Goal: Task Accomplishment & Management: Manage account settings

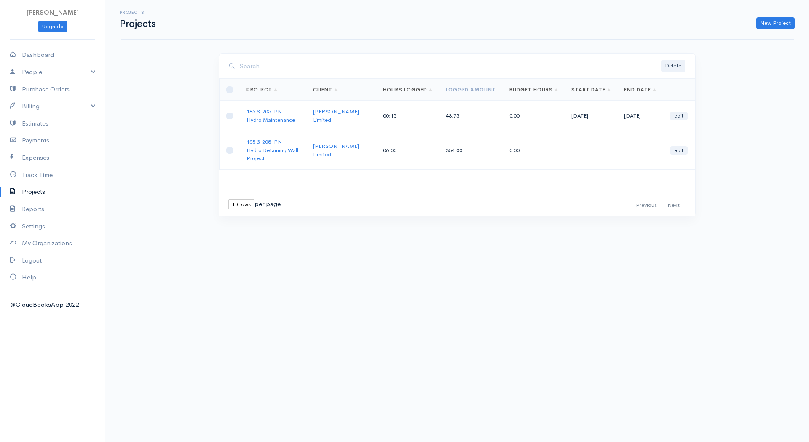
drag, startPoint x: 0, startPoint y: 0, endPoint x: 751, endPoint y: 296, distance: 807.5
click at [751, 296] on body "[PERSON_NAME] Upgrade Dashboard People Clients Vendors Staff Users Purchase Ord…" at bounding box center [404, 221] width 809 height 442
click at [323, 280] on body "[PERSON_NAME] Upgrade Dashboard People Clients Vendors Staff Users Purchase Ord…" at bounding box center [404, 221] width 809 height 442
click at [40, 47] on link "Dashboard" at bounding box center [52, 54] width 105 height 17
select select "365"
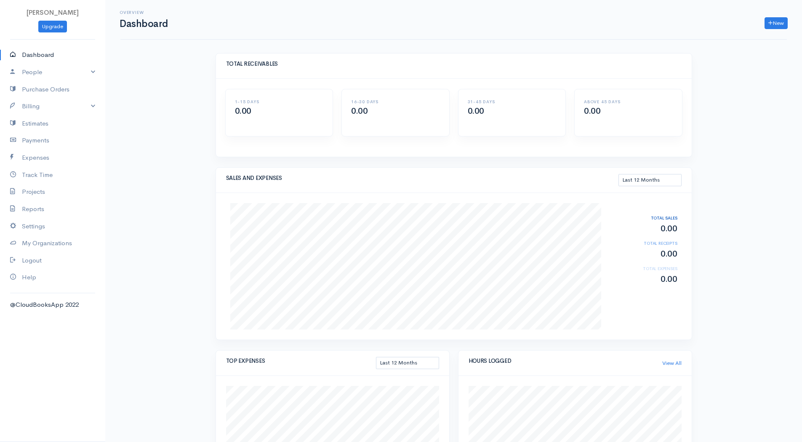
click at [48, 56] on link "Dashboard" at bounding box center [52, 54] width 105 height 17
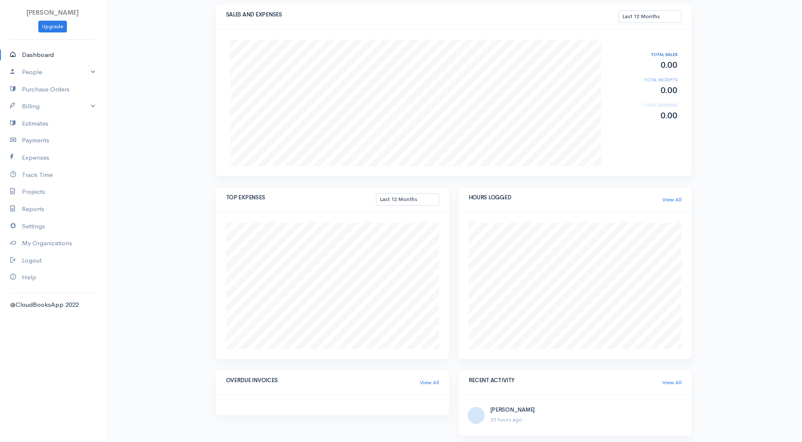
scroll to position [168, 0]
click at [40, 72] on link "People" at bounding box center [52, 72] width 105 height 17
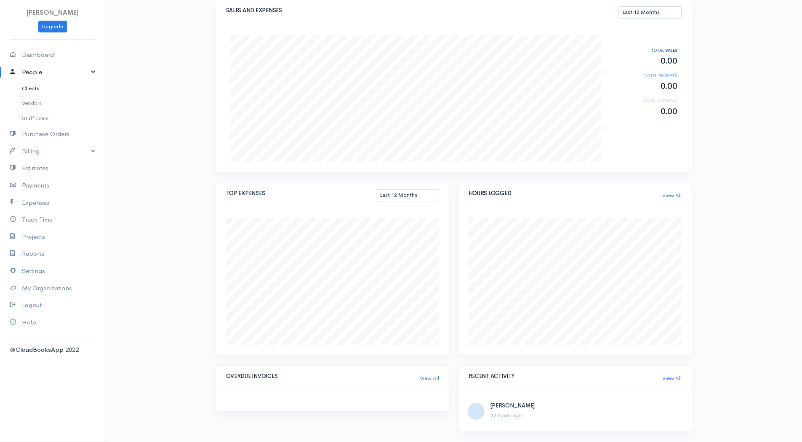
click at [38, 87] on link "Clients" at bounding box center [52, 88] width 105 height 15
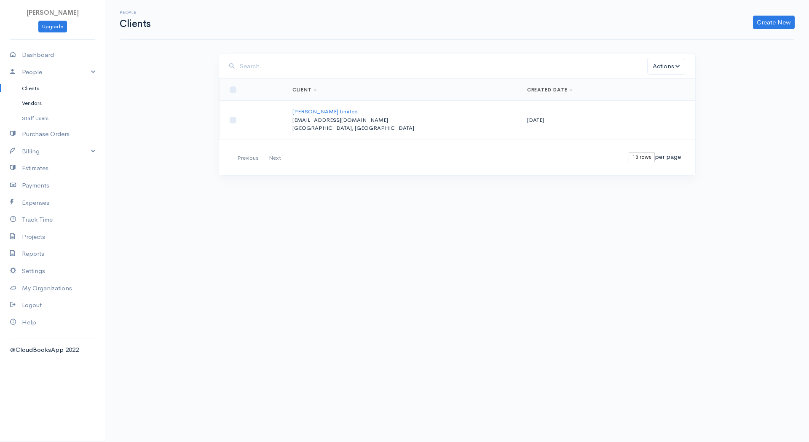
click at [47, 99] on link "Vendors" at bounding box center [52, 103] width 105 height 15
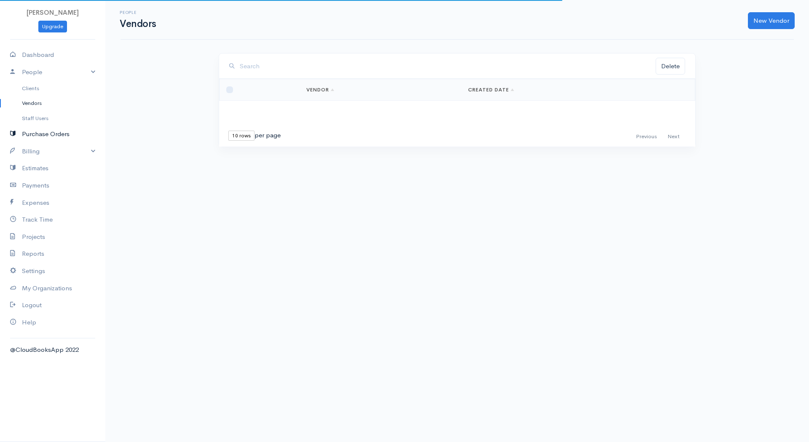
click at [43, 132] on link "Purchase Orders" at bounding box center [52, 133] width 105 height 17
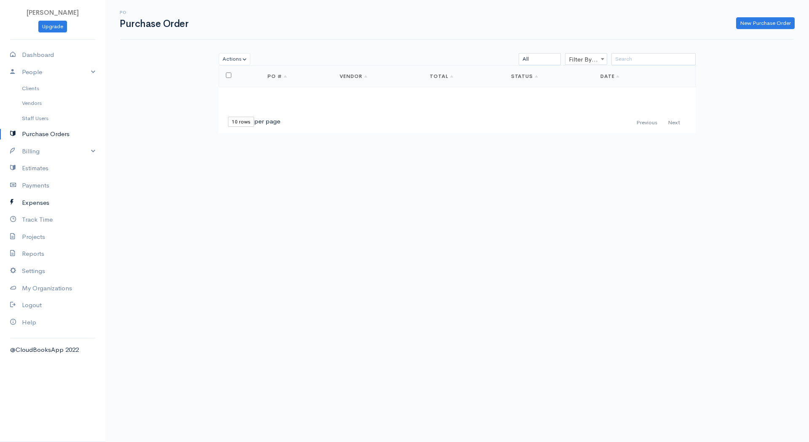
click at [41, 207] on link "Expenses" at bounding box center [52, 202] width 105 height 17
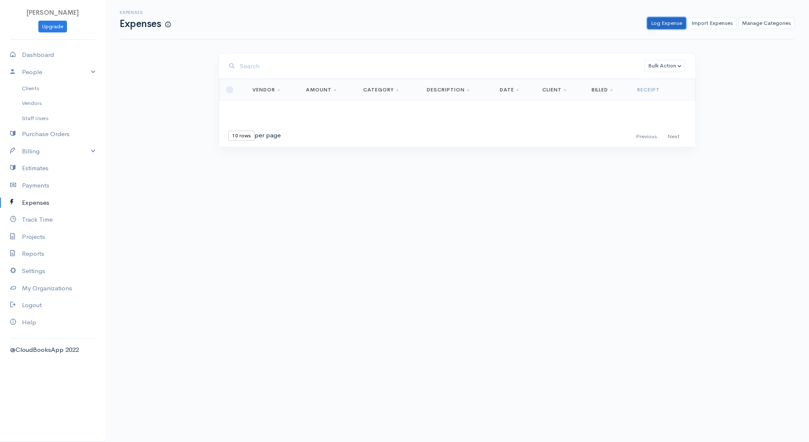
click at [673, 18] on link "Log Expense" at bounding box center [666, 23] width 39 height 12
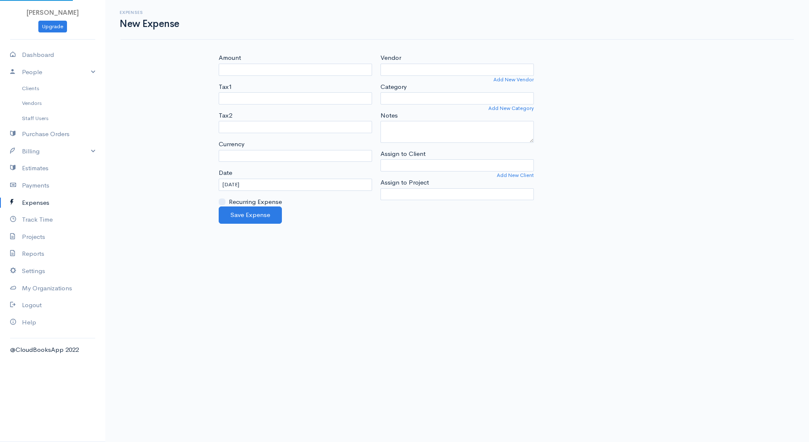
select select "CAD"
click at [412, 96] on select "Advertising Car & Truck Expenses Contractors Education Education and Training E…" at bounding box center [456, 98] width 153 height 12
select select "Travel"
click at [380, 92] on select "Advertising Car & Truck Expenses Contractors Education Education and Training E…" at bounding box center [456, 98] width 153 height 12
click at [408, 72] on input "Vendor" at bounding box center [456, 70] width 153 height 12
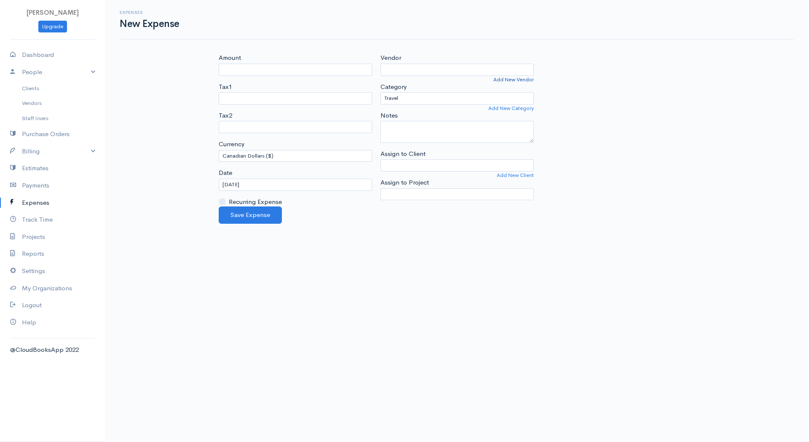
click at [523, 78] on link "Add New Vendor" at bounding box center [513, 80] width 40 height 8
select select "[GEOGRAPHIC_DATA]"
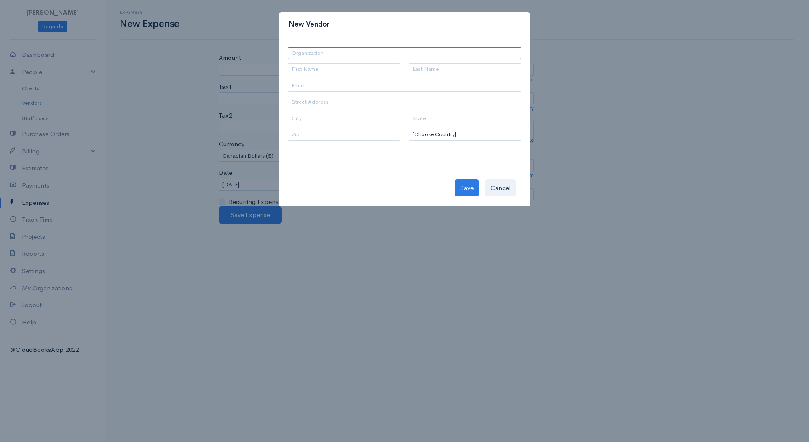
click at [359, 51] on input "text" at bounding box center [404, 53] width 233 height 12
click at [298, 69] on input "text" at bounding box center [344, 69] width 112 height 12
click at [499, 189] on button "Cancel" at bounding box center [500, 187] width 31 height 17
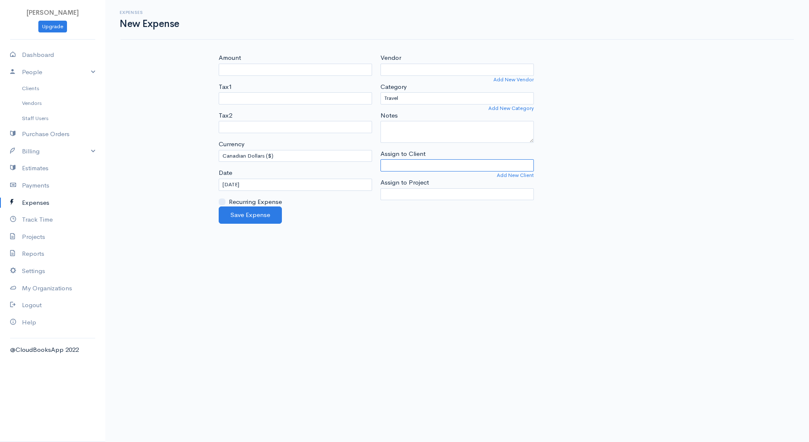
click at [494, 165] on input "Assign to Client" at bounding box center [456, 165] width 153 height 12
type input "[PERSON_NAME] Limited"
click at [464, 172] on body "[PERSON_NAME] Upgrade Dashboard People Clients Vendors Staff Users Purchase Ord…" at bounding box center [404, 221] width 809 height 442
click at [453, 192] on select "Select Project 185 & 205 IPN - Hydro Maintenance 185 & 205 IPN - Hydro Retainin…" at bounding box center [456, 194] width 153 height 12
select select "5476"
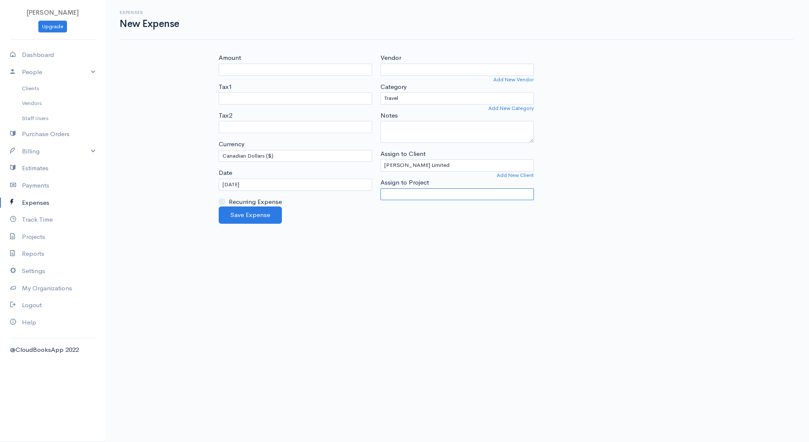
click at [380, 188] on select "Select Project 185 & 205 IPN - Hydro Maintenance 185 & 205 IPN - Hydro Retainin…" at bounding box center [456, 194] width 153 height 12
click at [263, 71] on input "Amount" at bounding box center [295, 70] width 153 height 12
type input "82.05"
click at [505, 331] on body "[PERSON_NAME] Upgrade Dashboard People Clients Vendors Staff Users Purchase Ord…" at bounding box center [404, 221] width 809 height 442
click at [246, 216] on button "Save Expense" at bounding box center [250, 214] width 63 height 17
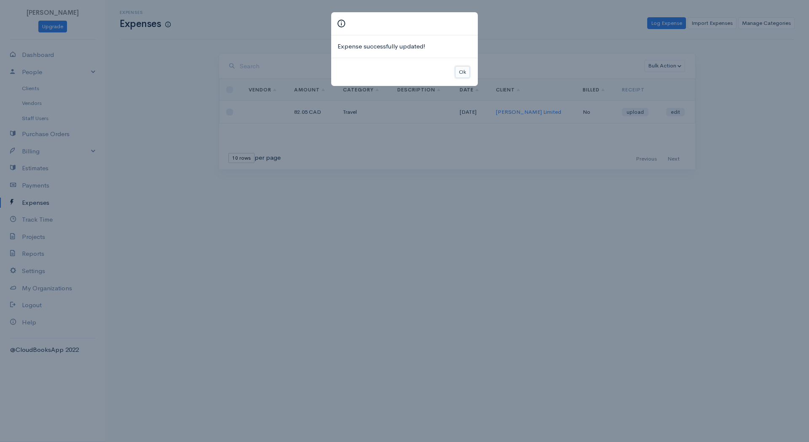
click at [467, 69] on button "Ok" at bounding box center [462, 72] width 15 height 12
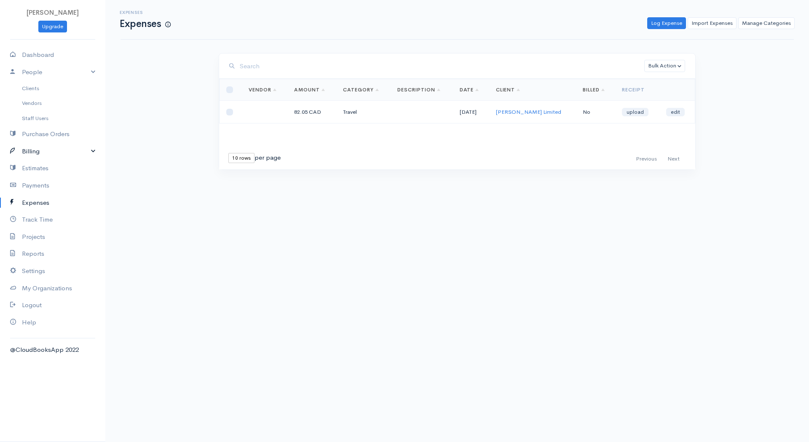
click at [71, 154] on link "Billing" at bounding box center [52, 151] width 105 height 17
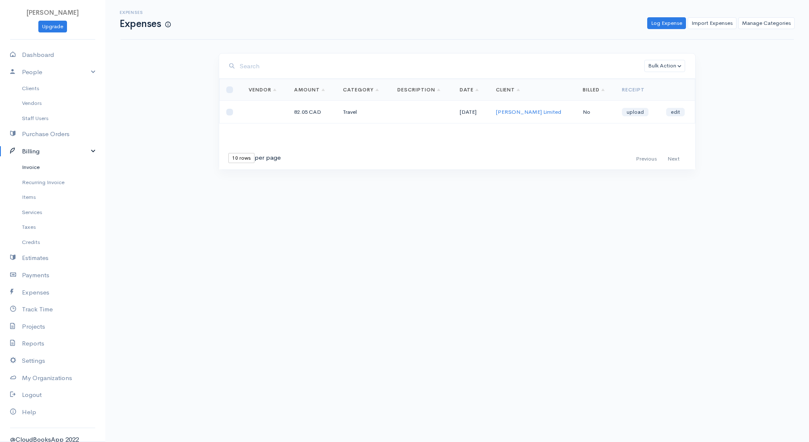
click at [35, 165] on link "Invoice" at bounding box center [52, 167] width 105 height 15
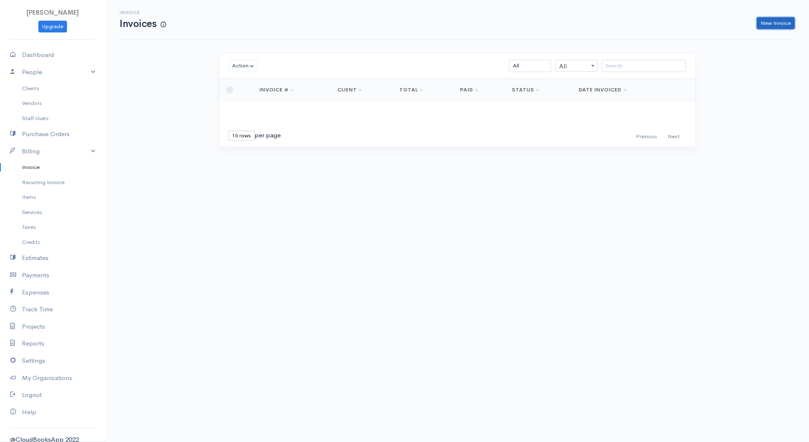
click at [787, 21] on link "New Invoice" at bounding box center [775, 23] width 38 height 12
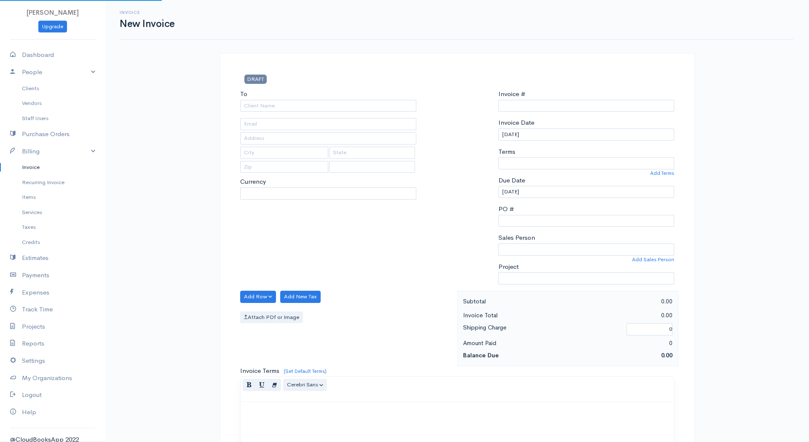
type input "INV0000006"
select select "[GEOGRAPHIC_DATA]"
select select "CAD"
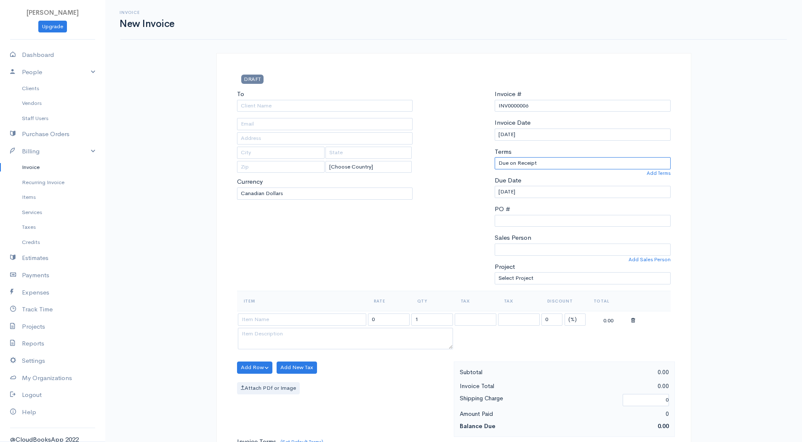
click at [514, 168] on select "Due on Receipt After 7 days After 15 days After 30 days After 45 days After 60 …" at bounding box center [583, 163] width 176 height 12
select select "30"
click at [495, 157] on select "Due on Receipt After 7 days After 15 days After 30 days After 45 days After 60 …" at bounding box center [583, 163] width 176 height 12
type input "[DATE]"
click at [477, 206] on div at bounding box center [454, 189] width 74 height 201
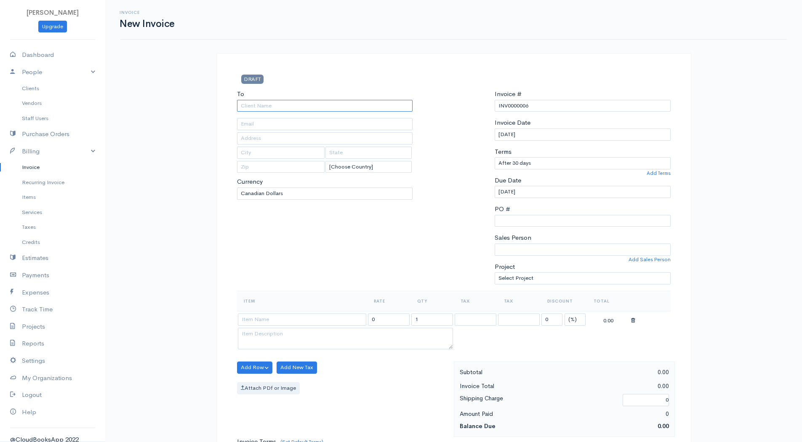
click at [289, 106] on input "To" at bounding box center [325, 106] width 176 height 12
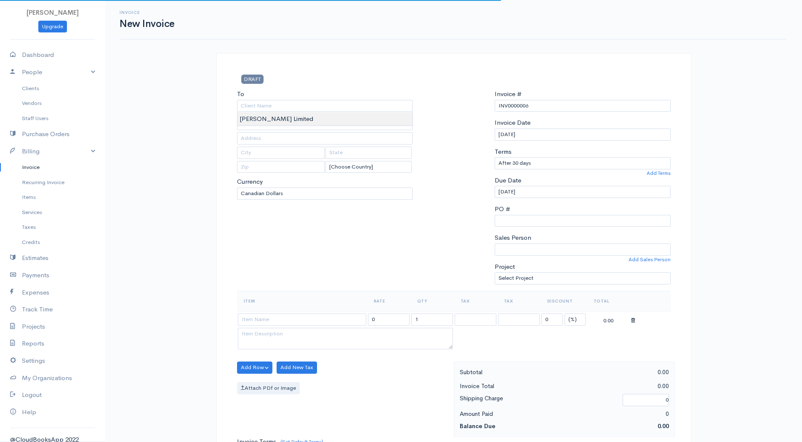
type input "[PERSON_NAME] Limited"
click at [278, 120] on body "[PERSON_NAME] Upgrade Dashboard People Clients Vendors Staff Users Purchase Ord…" at bounding box center [401, 364] width 802 height 728
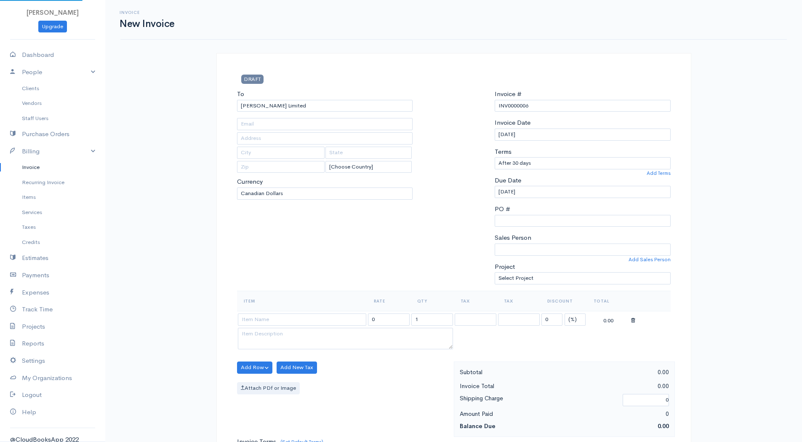
type input "[EMAIL_ADDRESS][DOMAIN_NAME]"
type input "[STREET_ADDRESS]"
type input "[GEOGRAPHIC_DATA]"
type input "M2J 1P9"
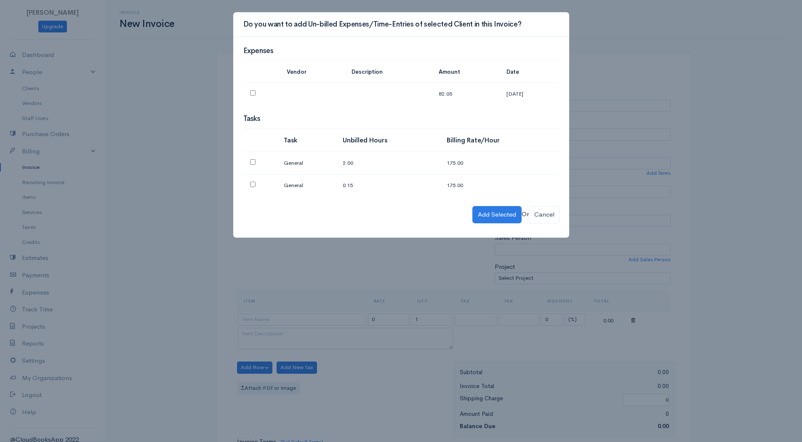
click at [252, 93] on input "checkbox" at bounding box center [252, 92] width 5 height 5
checkbox input "true"
click at [251, 159] on td at bounding box center [260, 163] width 34 height 22
click at [251, 162] on input "checkbox" at bounding box center [252, 161] width 5 height 5
checkbox input "true"
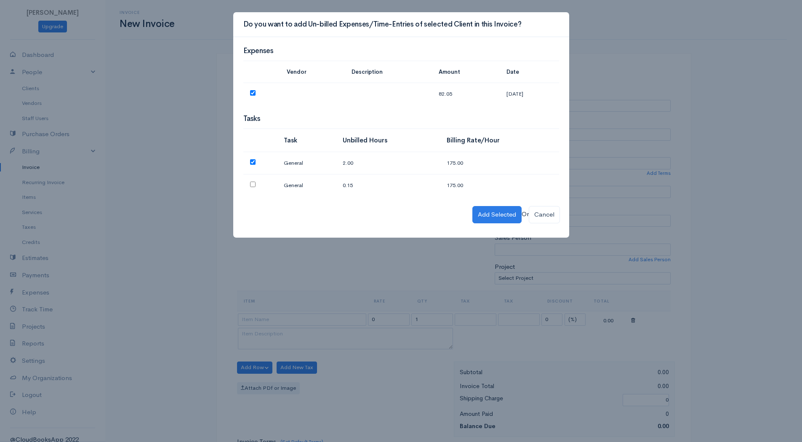
click at [250, 186] on input "checkbox" at bounding box center [252, 183] width 5 height 5
checkbox input "true"
click at [495, 213] on button "Add Selected" at bounding box center [496, 214] width 49 height 17
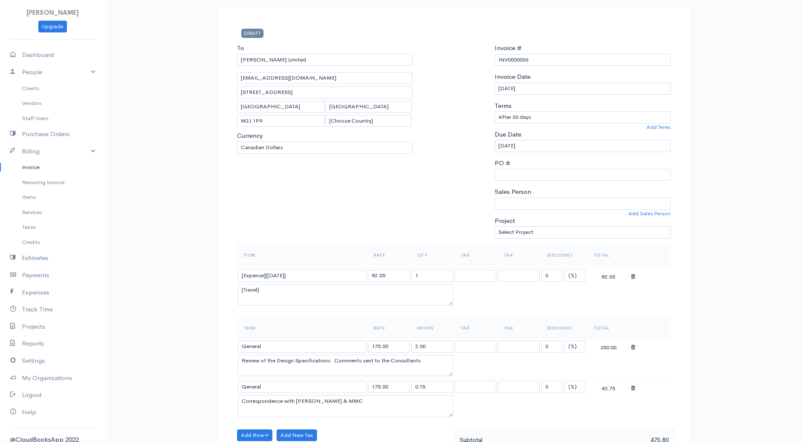
scroll to position [84, 0]
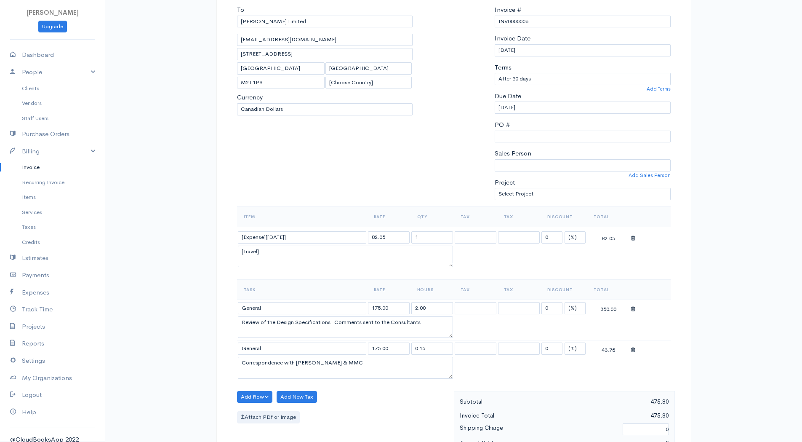
click at [632, 353] on span at bounding box center [633, 349] width 4 height 7
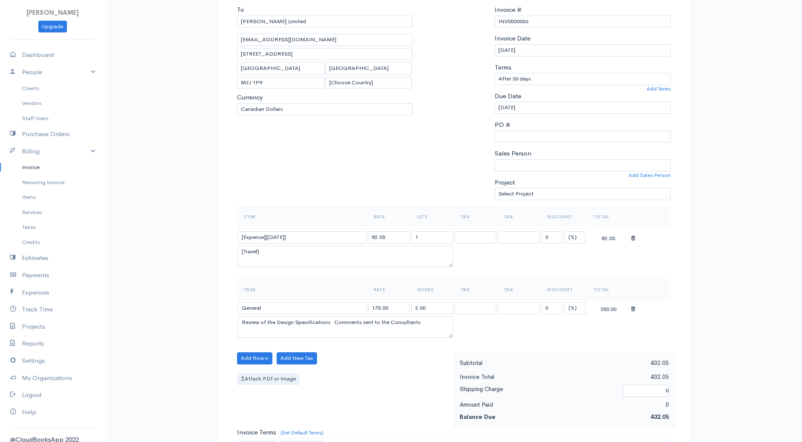
click at [632, 302] on td at bounding box center [650, 308] width 40 height 16
click at [632, 307] on icon at bounding box center [633, 309] width 4 height 6
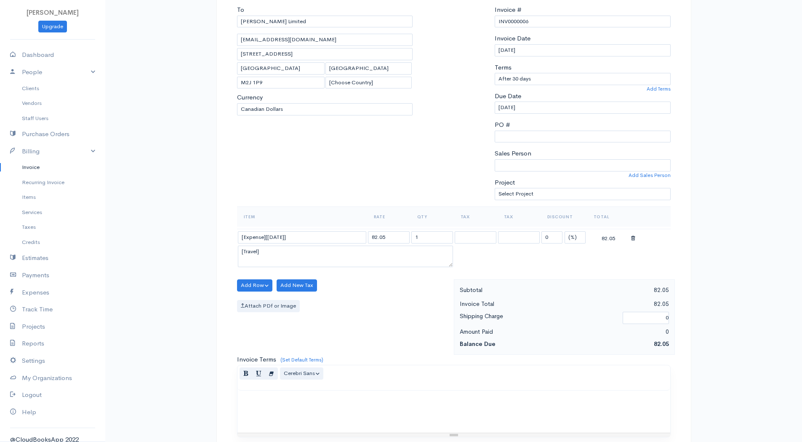
click at [632, 238] on icon at bounding box center [633, 238] width 4 height 6
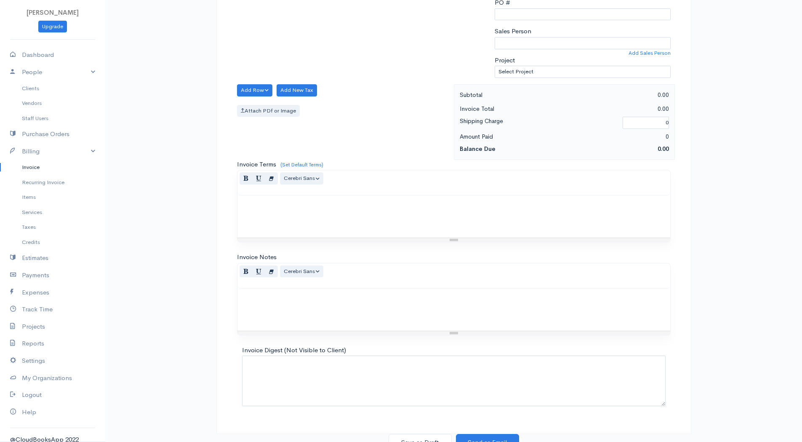
scroll to position [215, 0]
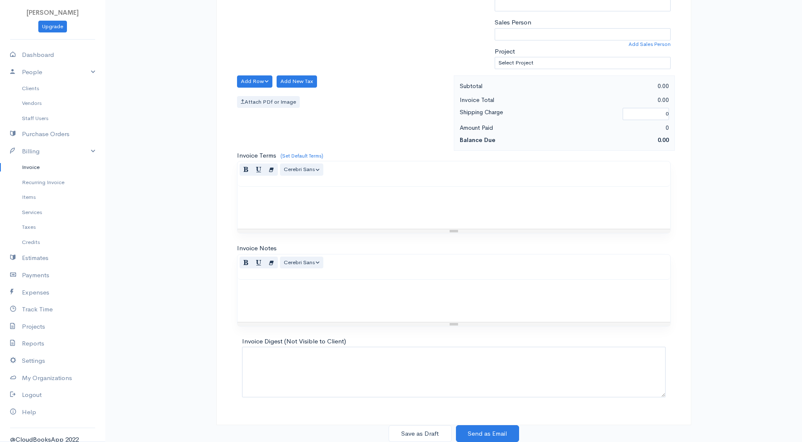
drag, startPoint x: 403, startPoint y: 276, endPoint x: 421, endPoint y: 263, distance: 22.7
click at [408, 272] on div "Normal Blockquote Header 1 Header 2 Header 3 Header 4 Header 5 Header 6 Cerebri…" at bounding box center [454, 266] width 433 height 25
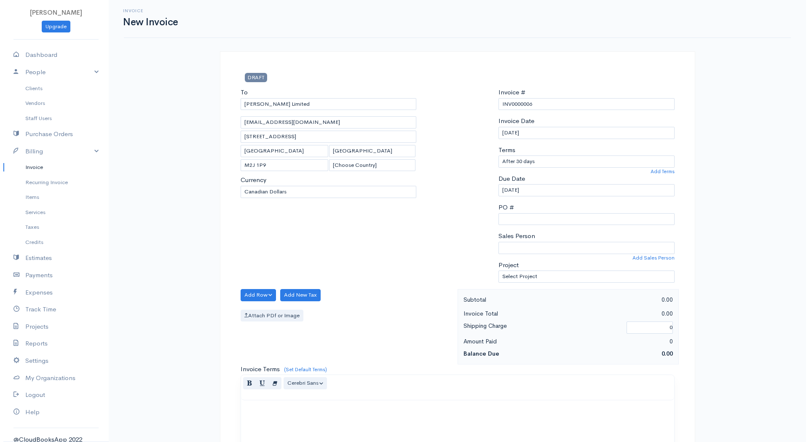
scroll to position [0, 0]
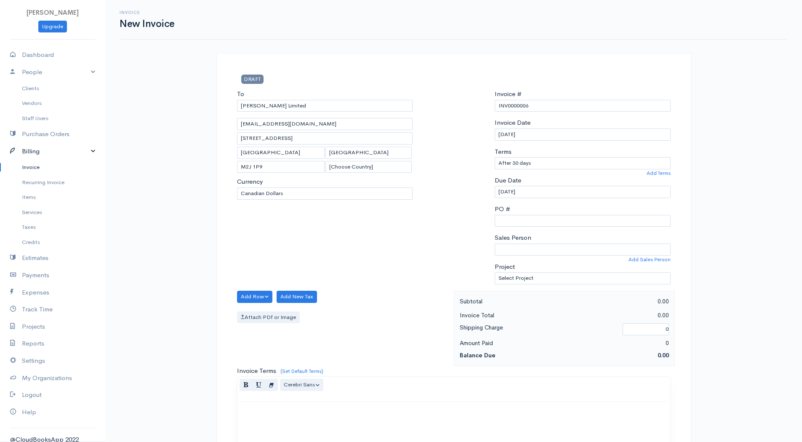
click at [33, 155] on link "Billing" at bounding box center [52, 151] width 105 height 17
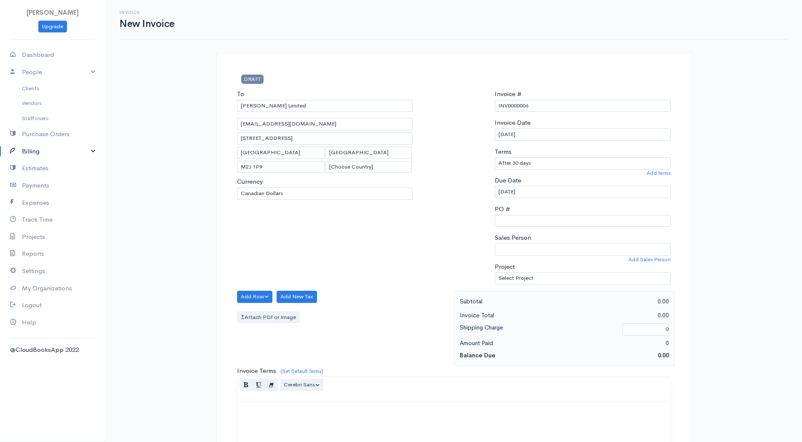
click at [32, 154] on link "Billing" at bounding box center [52, 151] width 105 height 17
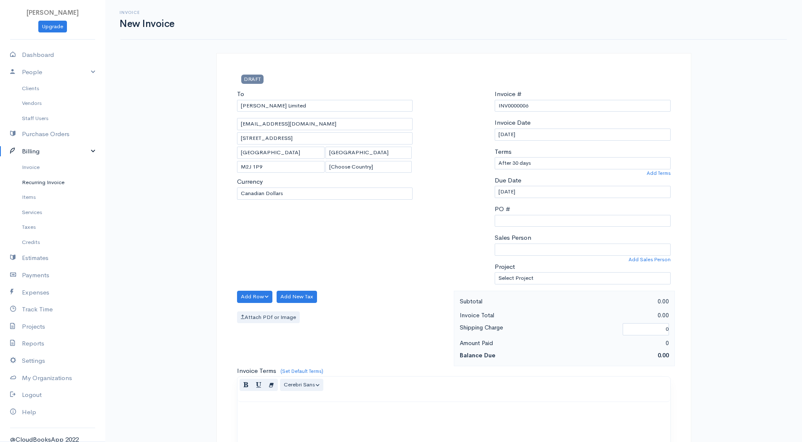
click at [33, 176] on link "Recurring Invoice" at bounding box center [52, 182] width 105 height 15
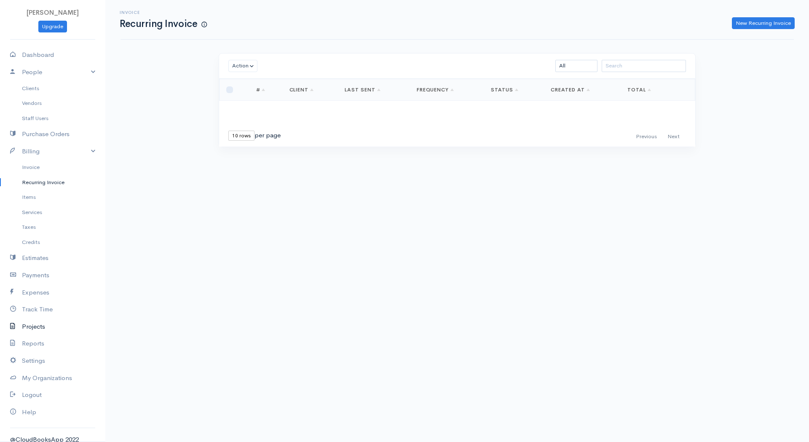
click at [39, 329] on link "Projects" at bounding box center [52, 326] width 105 height 17
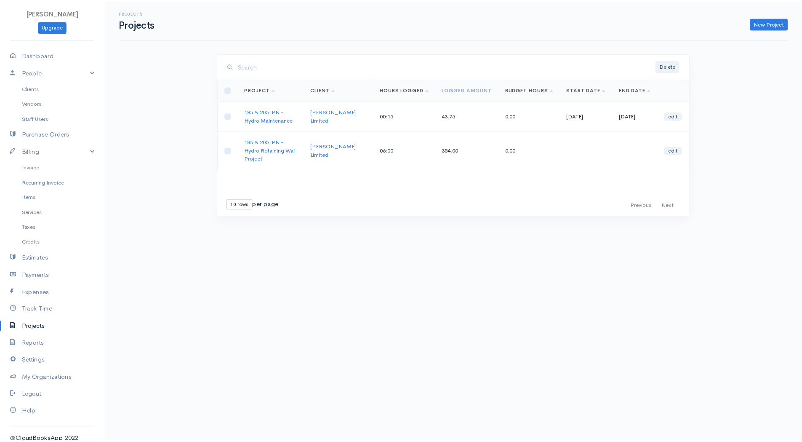
scroll to position [8, 0]
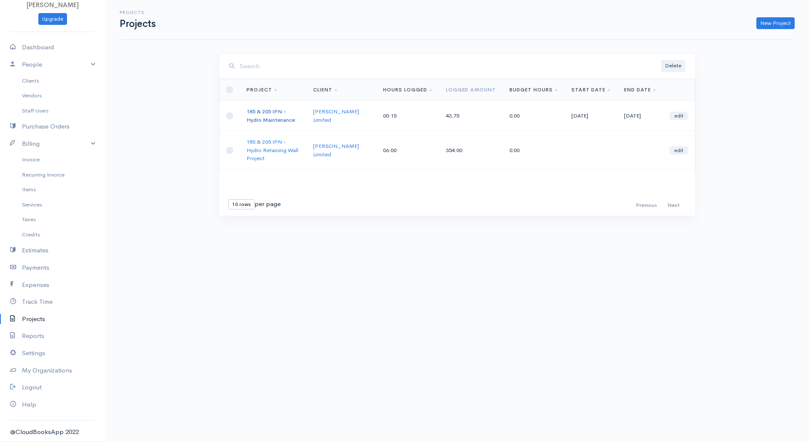
click at [269, 110] on link "185 & 205 IPN - Hydro Maintenance" at bounding box center [270, 116] width 48 height 16
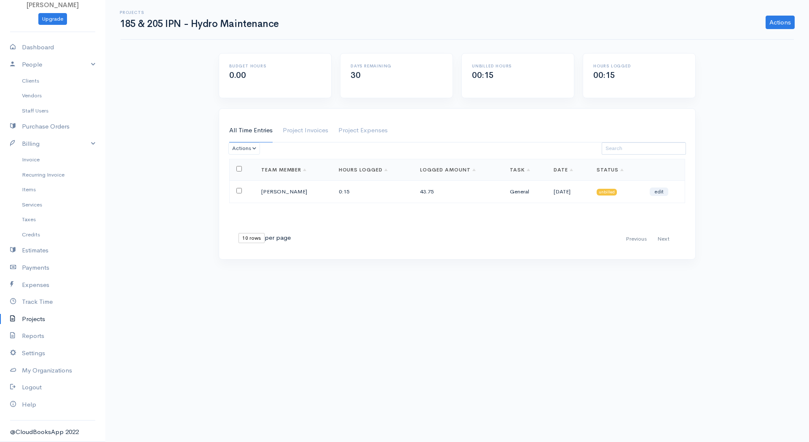
click at [128, 11] on h6 "Projects" at bounding box center [199, 12] width 159 height 5
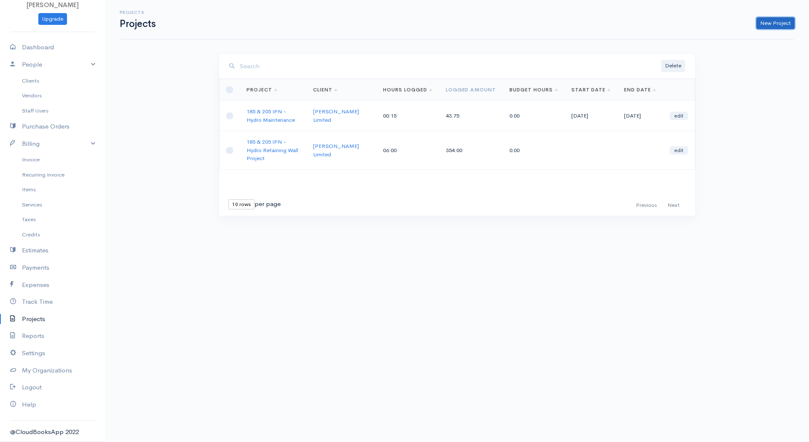
click at [782, 21] on link "New Project" at bounding box center [775, 23] width 38 height 12
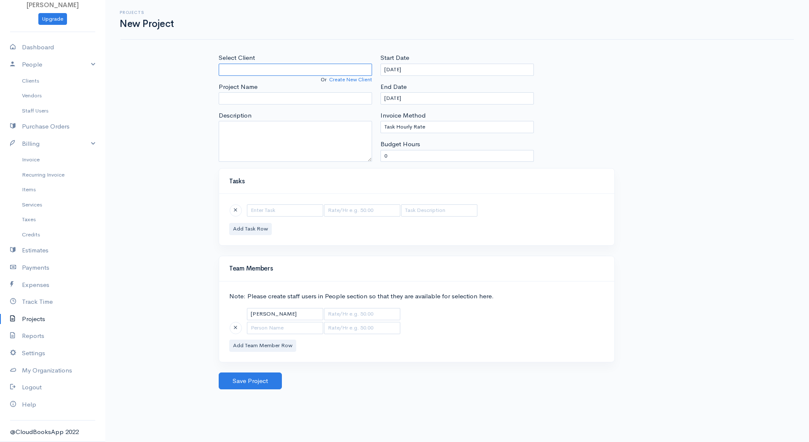
click at [339, 72] on input "Select Client" at bounding box center [295, 70] width 153 height 12
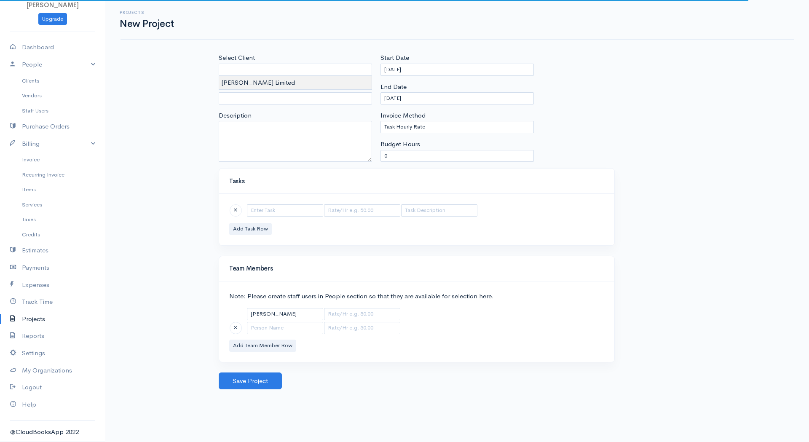
type input "[PERSON_NAME] Limited"
click at [339, 83] on body "[PERSON_NAME] Upgrade Dashboard People Clients Vendors Staff Users Purchase Ord…" at bounding box center [404, 221] width 809 height 442
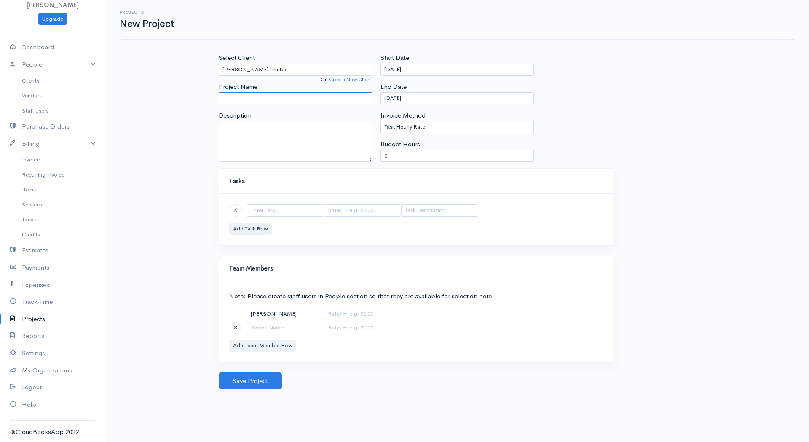
click at [338, 94] on input "Project Name" at bounding box center [295, 98] width 153 height 12
click at [608, 108] on div "Select Client [PERSON_NAME] Limited Or Create New Client Project Name Descripti…" at bounding box center [456, 110] width 485 height 115
click at [232, 208] on button at bounding box center [236, 210] width 12 height 12
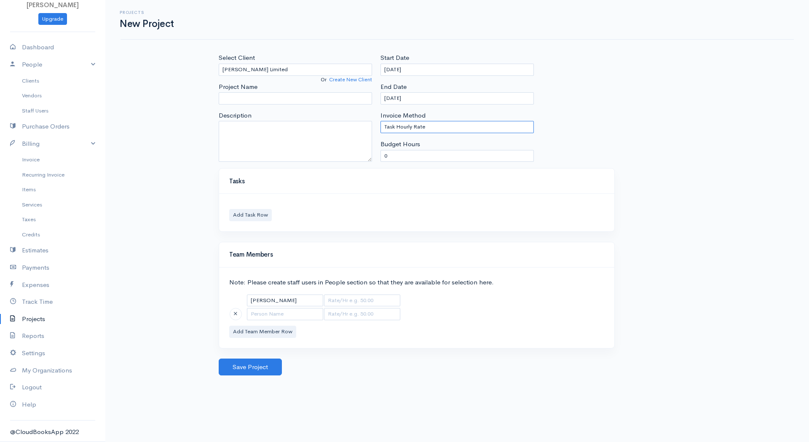
click at [418, 131] on select "Task Hourly Rate Person Hourly Rate Project Hourly Rate Flat Rate Project" at bounding box center [456, 127] width 153 height 12
click at [380, 121] on select "Task Hourly Rate Person Hourly Rate Project Hourly Rate Flat Rate Project" at bounding box center [456, 127] width 153 height 12
click at [417, 130] on select "Task Hourly Rate Person Hourly Rate Project Hourly Rate Flat Rate Project" at bounding box center [456, 127] width 153 height 12
click at [380, 121] on select "Task Hourly Rate Person Hourly Rate Project Hourly Rate Flat Rate Project" at bounding box center [456, 127] width 153 height 12
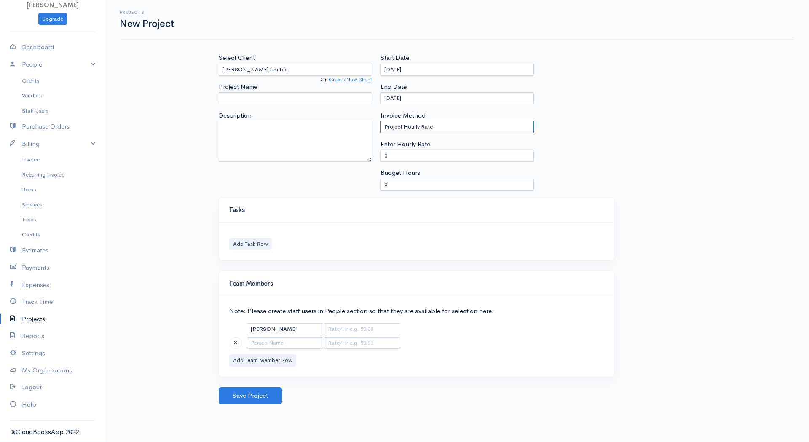
click at [427, 127] on select "Task Hourly Rate Person Hourly Rate Project Hourly Rate Flat Rate Project" at bounding box center [456, 127] width 153 height 12
select select "2"
click at [380, 121] on select "Task Hourly Rate Person Hourly Rate Project Hourly Rate Flat Rate Project" at bounding box center [456, 127] width 153 height 12
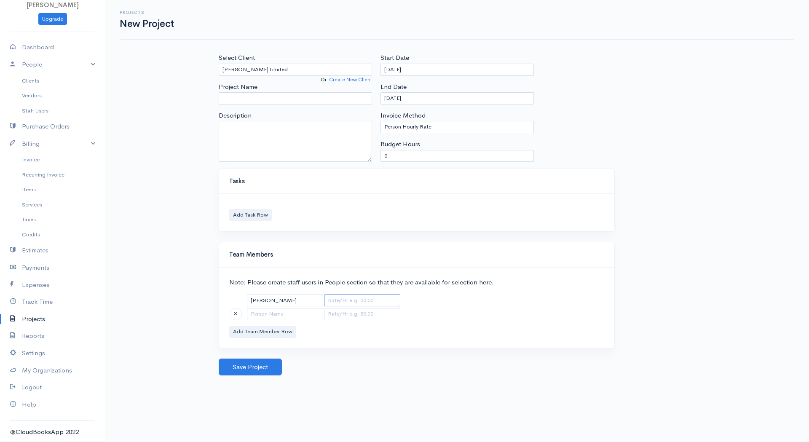
click at [372, 302] on input "text" at bounding box center [362, 300] width 76 height 12
type input "175"
click at [413, 120] on div "Invoice Method Task Hourly Rate Person Hourly Rate Project Hourly Rate Flat Rat…" at bounding box center [456, 122] width 153 height 22
click at [417, 125] on select "Task Hourly Rate Person Hourly Rate Project Hourly Rate Flat Rate Project" at bounding box center [456, 127] width 153 height 12
click at [417, 126] on select "Task Hourly Rate Person Hourly Rate Project Hourly Rate Flat Rate Project" at bounding box center [456, 127] width 153 height 12
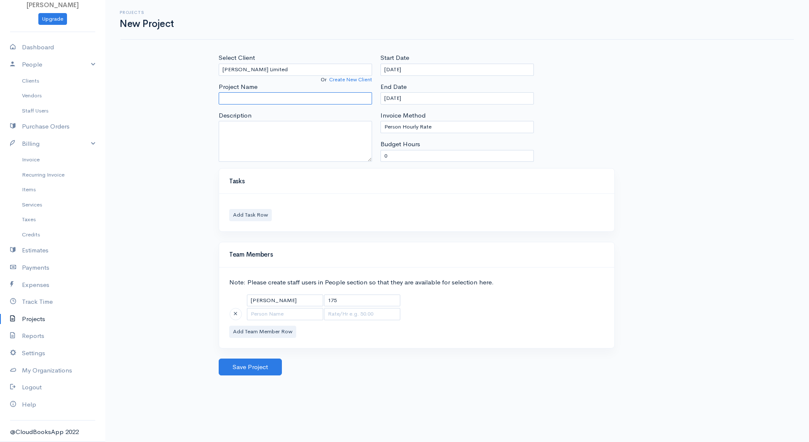
click at [267, 102] on input "Project Name" at bounding box center [295, 98] width 153 height 12
paste input "HVAC Maintenance Contract"
type input "[STREET_ADDRESS] - HVAC Maintenance Contract"
click at [451, 98] on input "[DATE]" at bounding box center [456, 98] width 153 height 12
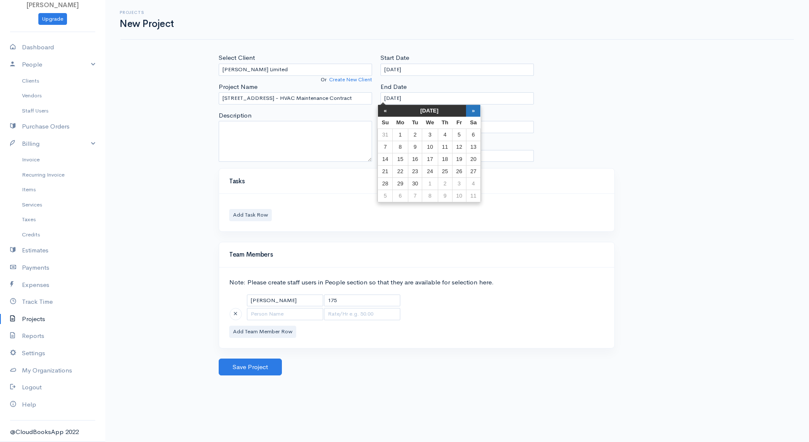
click at [474, 111] on th "»" at bounding box center [473, 111] width 14 height 12
click at [459, 184] on td "31" at bounding box center [462, 184] width 14 height 12
type input "[DATE]"
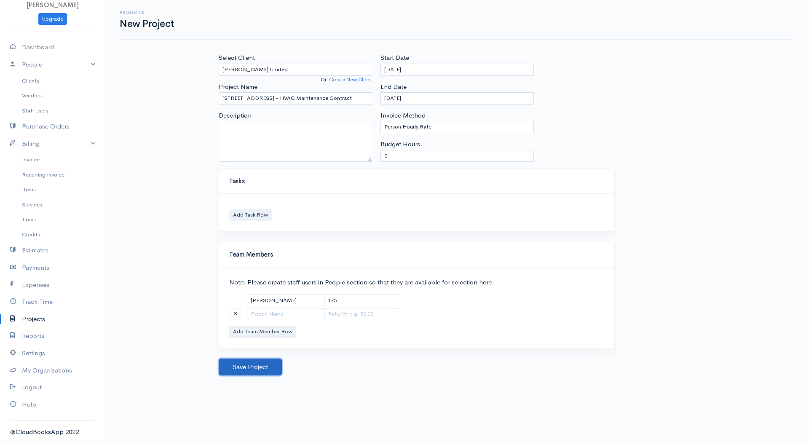
click at [261, 365] on button "Save Project" at bounding box center [250, 366] width 63 height 17
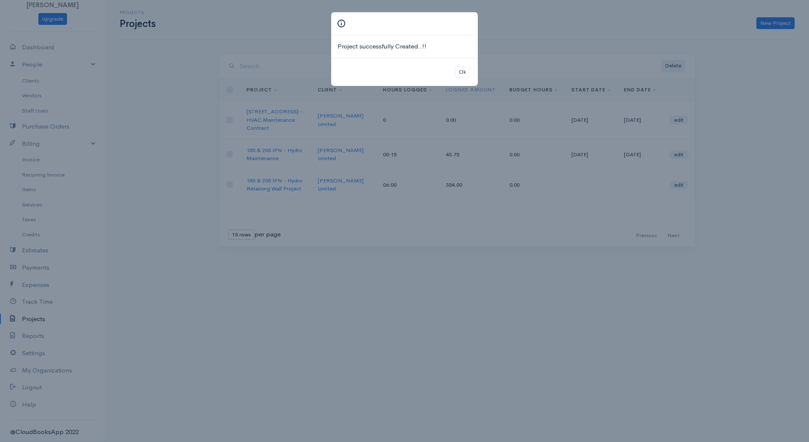
click at [613, 336] on div "Project successfully Created..!! Ok" at bounding box center [404, 221] width 809 height 442
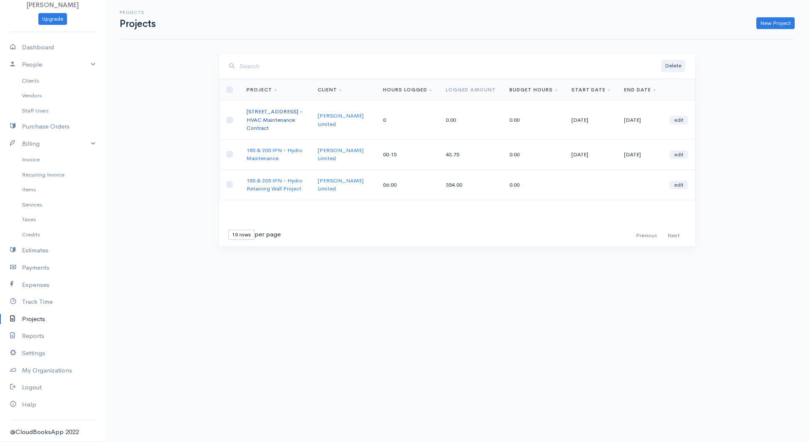
click at [263, 117] on link "[STREET_ADDRESS] - HVAC Maintenance Contract" at bounding box center [274, 120] width 56 height 24
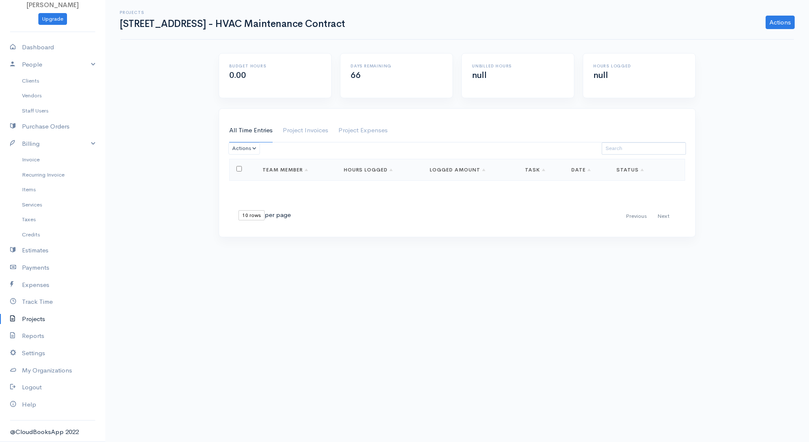
click at [239, 126] on link "All Time Entries" at bounding box center [250, 131] width 43 height 24
click at [783, 18] on link "Actions" at bounding box center [779, 22] width 29 height 13
click at [765, 67] on link "Log Hours" at bounding box center [759, 69] width 69 height 15
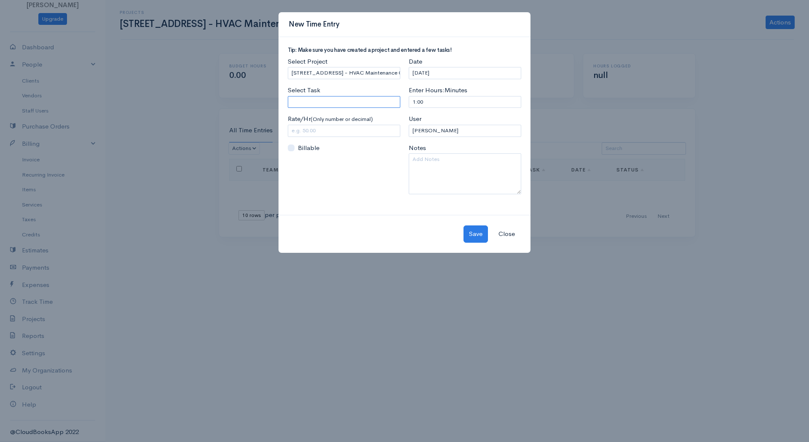
click at [370, 99] on input "Select Task" at bounding box center [344, 102] width 112 height 12
click at [452, 99] on input "1:00" at bounding box center [464, 102] width 112 height 12
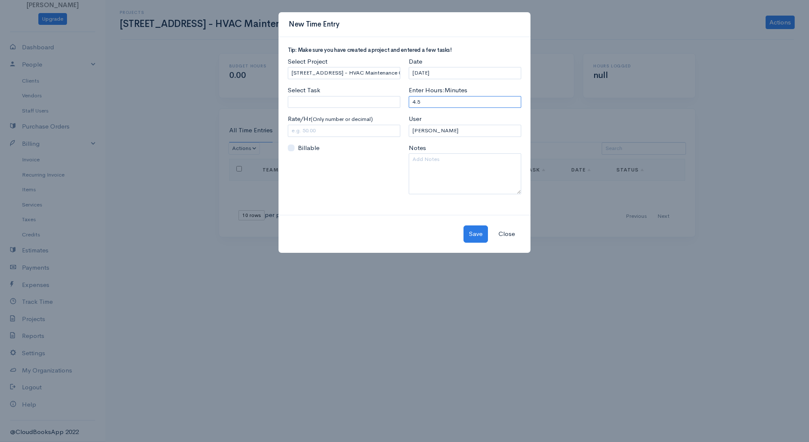
type input "4.5"
click at [336, 136] on input "text" at bounding box center [344, 131] width 112 height 12
type input "175.00"
click at [454, 73] on input "[DATE]" at bounding box center [464, 73] width 112 height 12
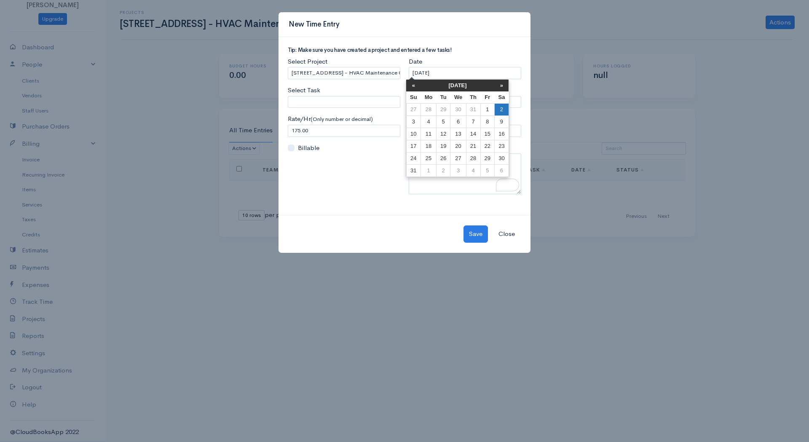
click at [501, 109] on td "2" at bounding box center [501, 110] width 14 height 12
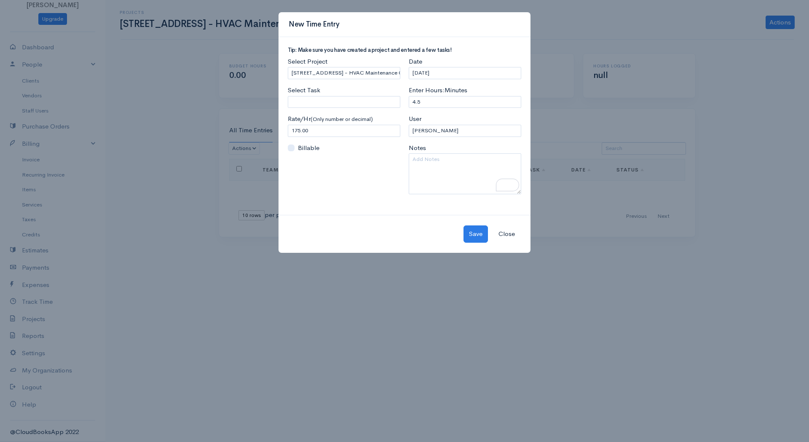
type input "[DATE]"
click at [481, 229] on button "Save" at bounding box center [475, 233] width 24 height 17
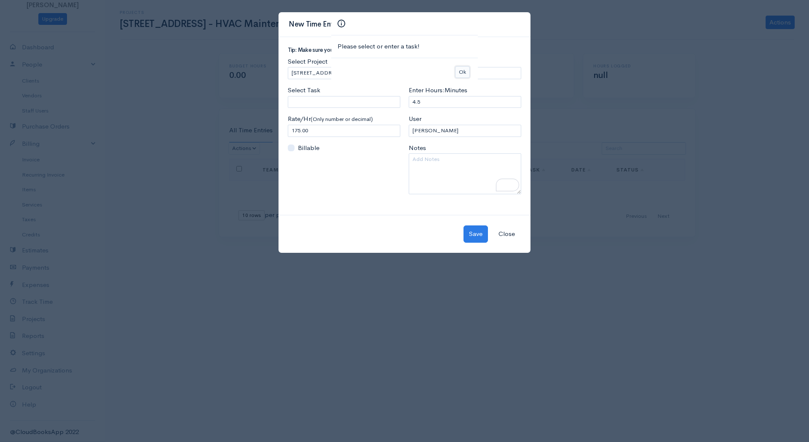
click at [462, 69] on button "Ok" at bounding box center [462, 72] width 15 height 12
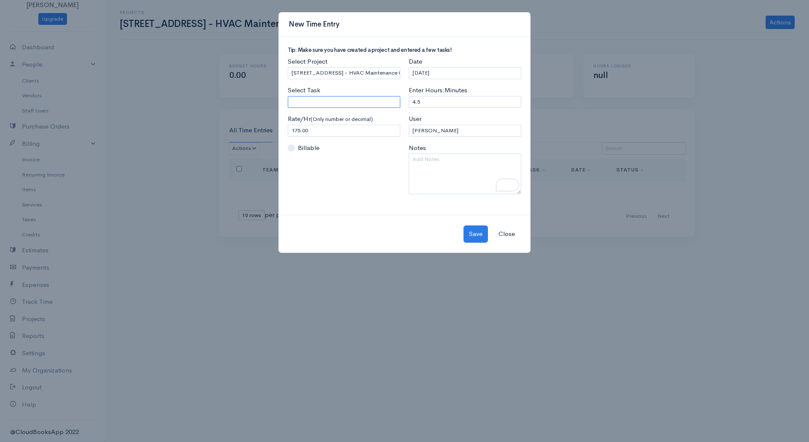
click at [388, 104] on input "Select Task" at bounding box center [344, 102] width 112 height 12
type input "General"
click at [479, 232] on button "Save" at bounding box center [475, 233] width 24 height 17
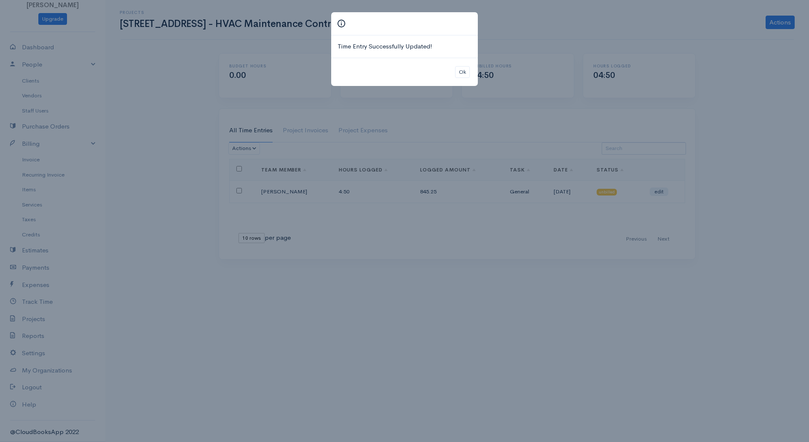
click at [493, 109] on div "Time Entry Successfully Updated! Ok" at bounding box center [404, 221] width 809 height 442
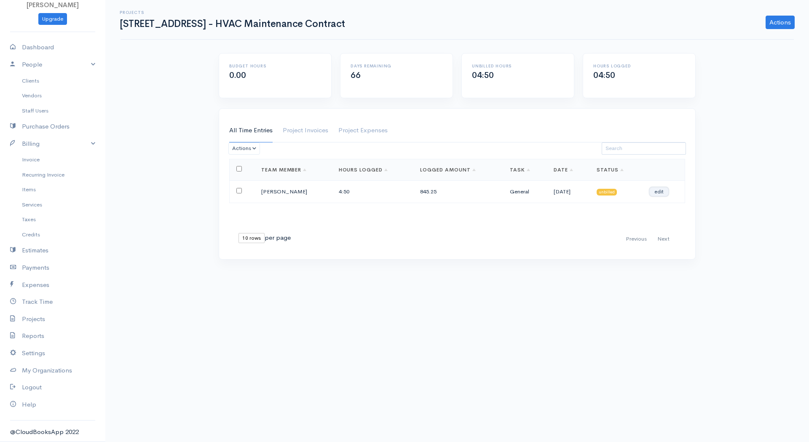
click at [654, 190] on link "edit" at bounding box center [658, 191] width 19 height 8
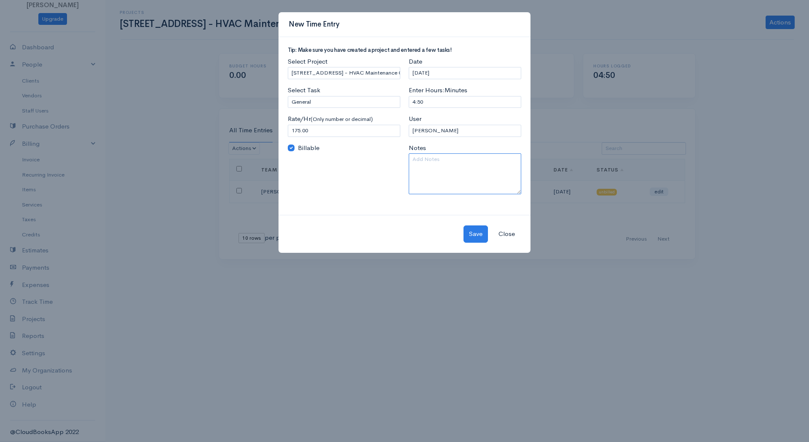
drag, startPoint x: 442, startPoint y: 179, endPoint x: 448, endPoint y: 178, distance: 6.0
click at [442, 179] on textarea at bounding box center [464, 173] width 112 height 41
paste textarea "Levelling of all the Bids + Prepared Draft Recommendation Letter for review"
type textarea "Levelling of all the Bids + Prepared Draft Recommendation Letter for review"
click at [483, 234] on button "Save" at bounding box center [475, 233] width 24 height 17
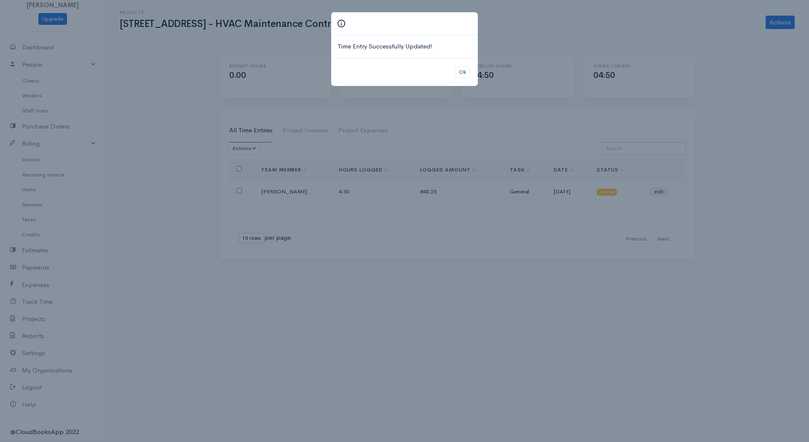
click at [499, 291] on div "Time Entry Successfully Updated! Ok" at bounding box center [404, 221] width 809 height 442
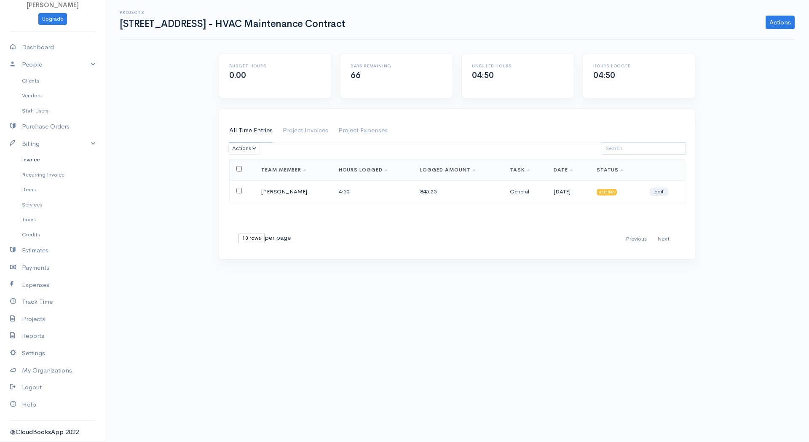
click at [36, 158] on link "Invoice" at bounding box center [52, 159] width 105 height 15
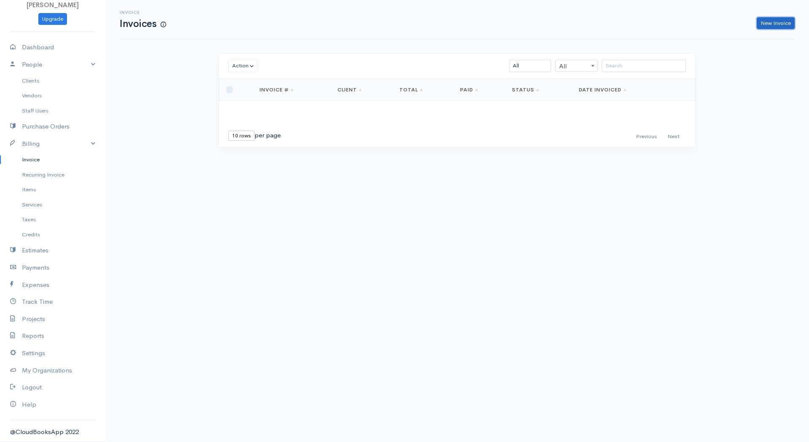
click at [776, 24] on link "New Invoice" at bounding box center [775, 23] width 38 height 12
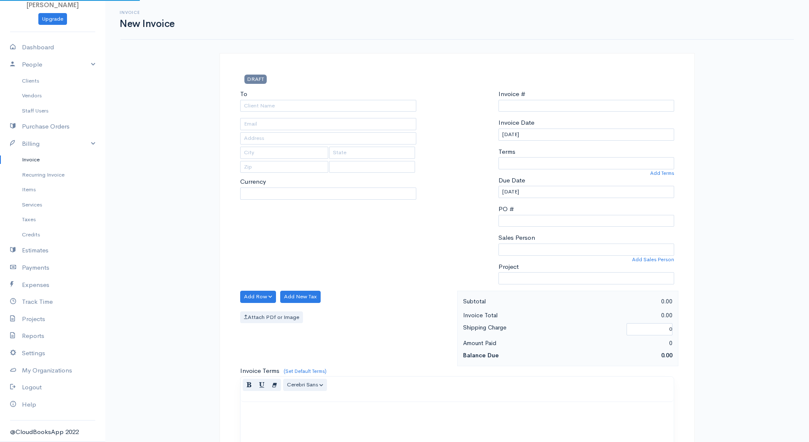
type input "INV0000006"
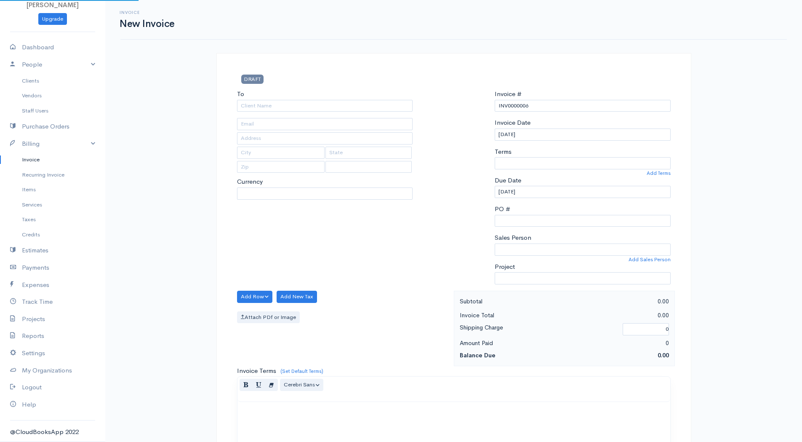
select select "[GEOGRAPHIC_DATA]"
select select "CAD"
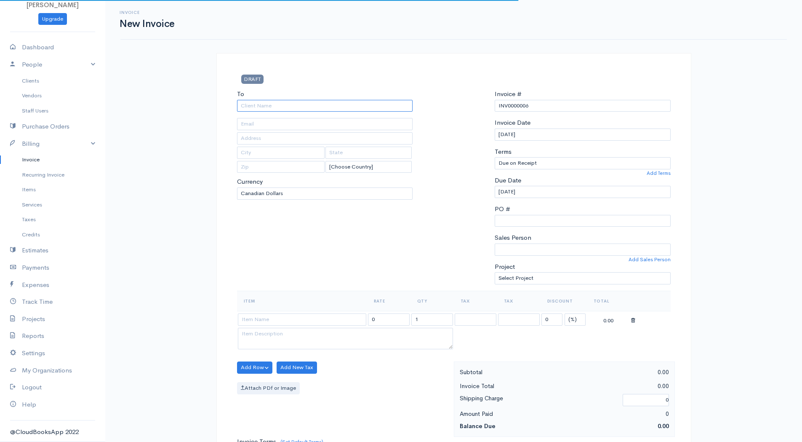
click at [267, 108] on input "To" at bounding box center [325, 106] width 176 height 12
type input "[PERSON_NAME] Limited"
click at [272, 118] on body "[PERSON_NAME] Upgrade Dashboard People Clients Vendors Staff Users Purchase Ord…" at bounding box center [401, 364] width 802 height 728
type input "[EMAIL_ADDRESS][DOMAIN_NAME]"
type input "[STREET_ADDRESS]"
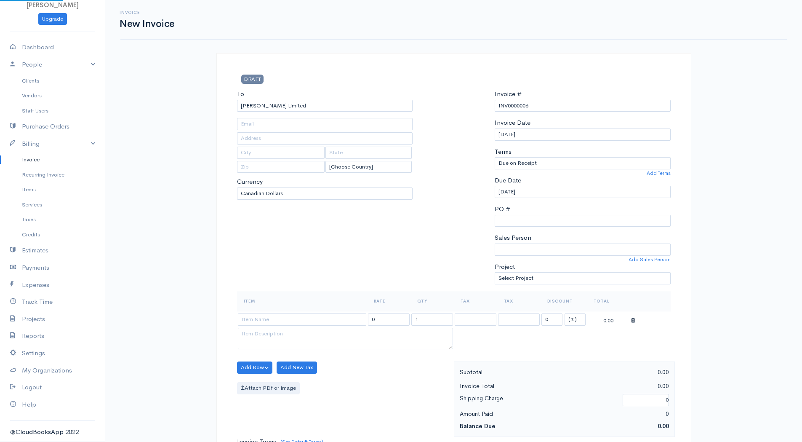
type input "[GEOGRAPHIC_DATA]"
type input "M2J 1P9"
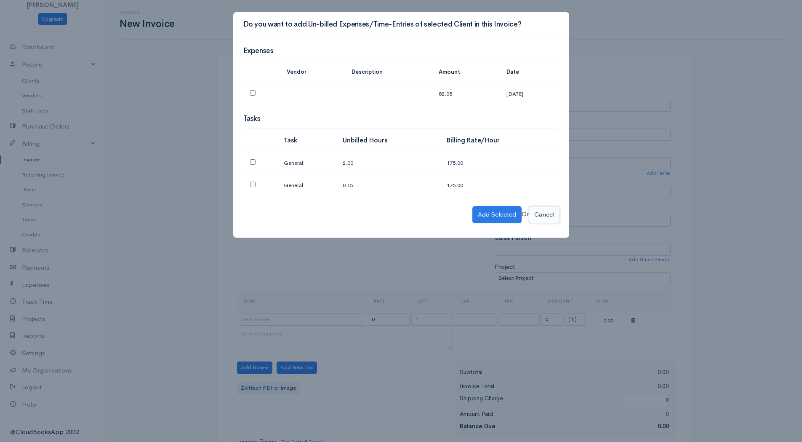
click at [551, 214] on button "Cancel" at bounding box center [544, 214] width 31 height 17
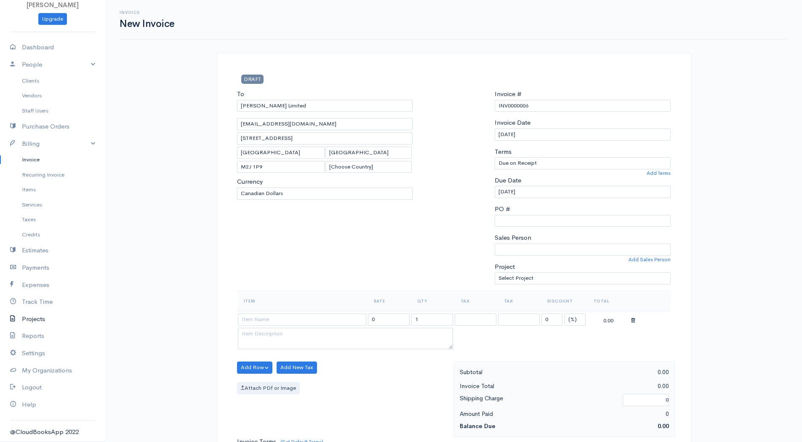
click at [32, 320] on link "Projects" at bounding box center [52, 318] width 105 height 17
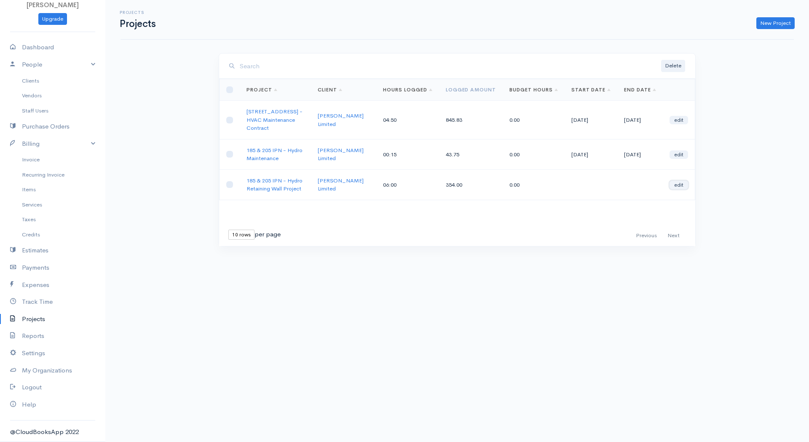
click at [682, 186] on link "edit" at bounding box center [678, 185] width 19 height 8
click at [289, 184] on td "185 & 205 IPN - Hydro Retaining Wall Project" at bounding box center [275, 184] width 71 height 30
click at [289, 187] on link "185 & 205 IPN - Hydro Retaining Wall Project" at bounding box center [274, 185] width 56 height 16
click at [275, 156] on link "185 & 205 IPN - Hydro Maintenance" at bounding box center [274, 155] width 56 height 16
click at [259, 121] on link "[STREET_ADDRESS] - HVAC Maintenance Contract" at bounding box center [274, 120] width 56 height 24
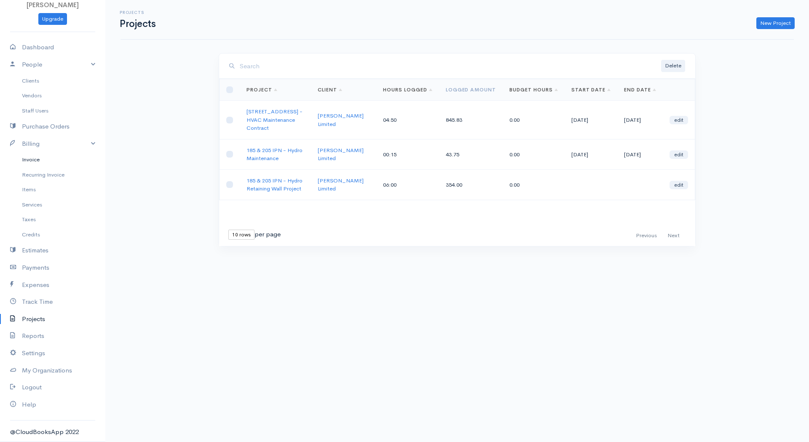
click at [31, 165] on link "Invoice" at bounding box center [52, 159] width 105 height 15
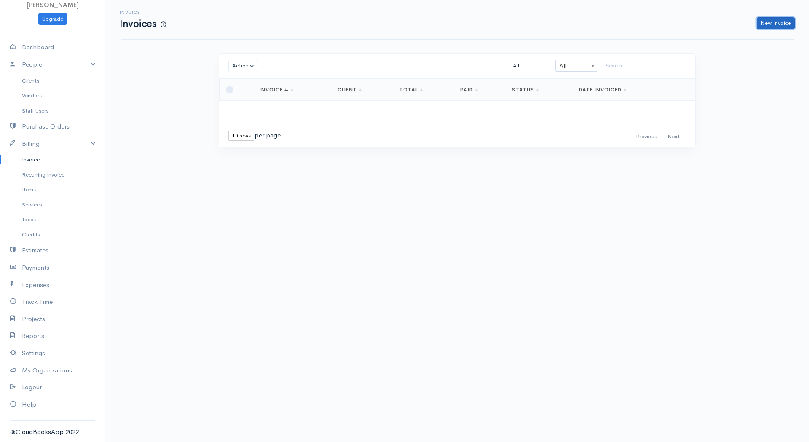
click at [772, 18] on link "New Invoice" at bounding box center [775, 23] width 38 height 12
select select "[GEOGRAPHIC_DATA]"
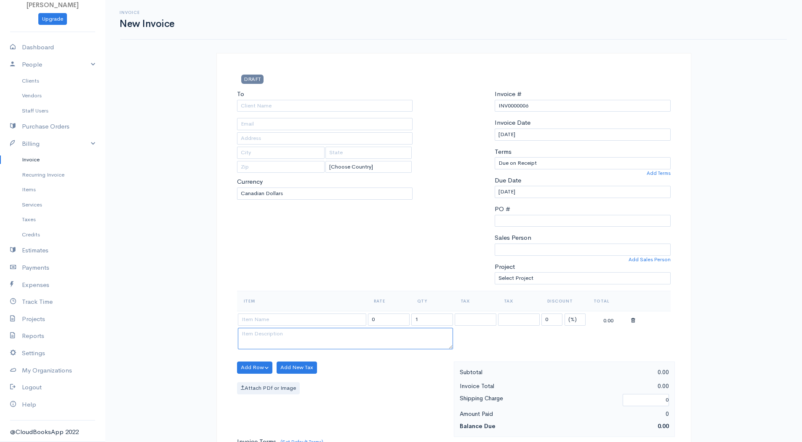
click at [307, 334] on textarea at bounding box center [345, 339] width 215 height 22
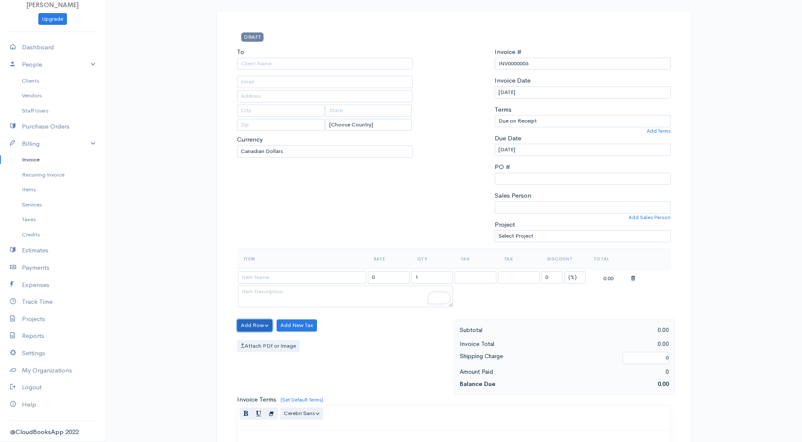
click at [266, 323] on button "Add Row" at bounding box center [255, 325] width 36 height 12
click at [256, 61] on input "To" at bounding box center [325, 64] width 176 height 12
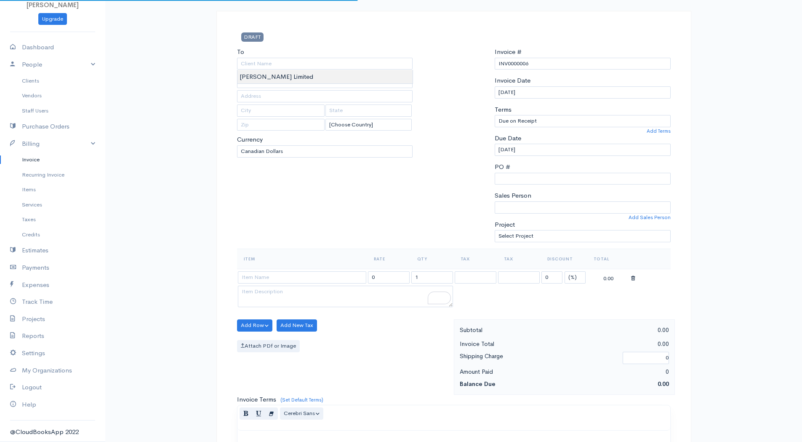
type input "[PERSON_NAME] Limited"
click at [267, 75] on body "[PERSON_NAME] Upgrade Dashboard People Clients Vendors Staff Users Purchase Ord…" at bounding box center [401, 322] width 802 height 728
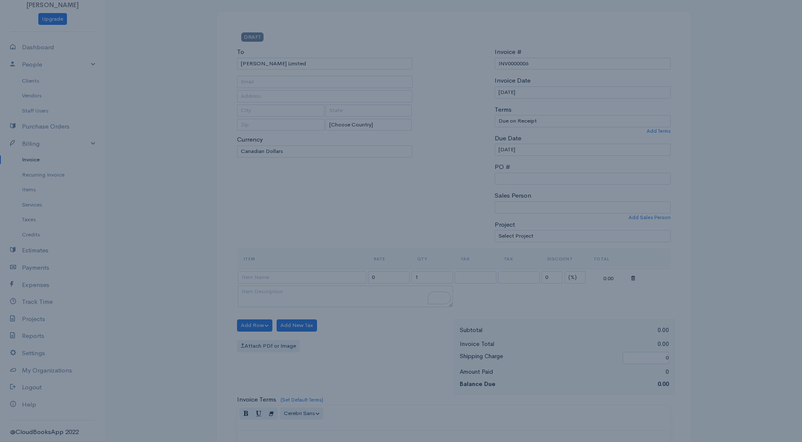
type input "[EMAIL_ADDRESS][DOMAIN_NAME]"
type input "[STREET_ADDRESS]"
type input "[GEOGRAPHIC_DATA]"
type input "M2J 1P9"
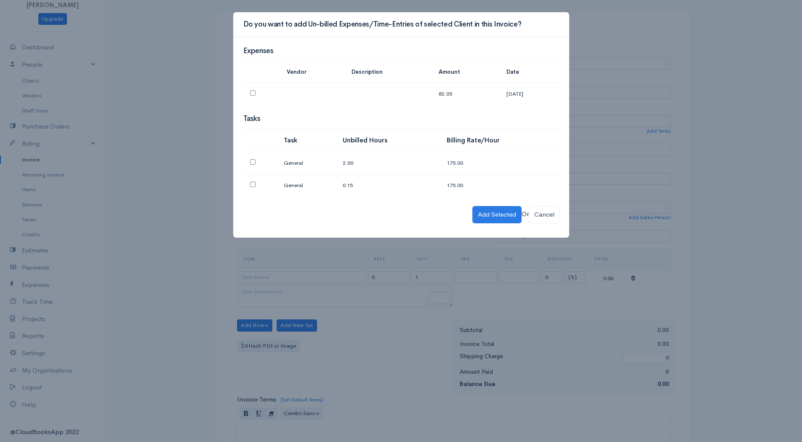
click at [256, 94] on td at bounding box center [261, 94] width 37 height 22
click at [255, 94] on input "checkbox" at bounding box center [252, 92] width 5 height 5
checkbox input "true"
click at [252, 164] on input "checkbox" at bounding box center [252, 161] width 5 height 5
checkbox input "true"
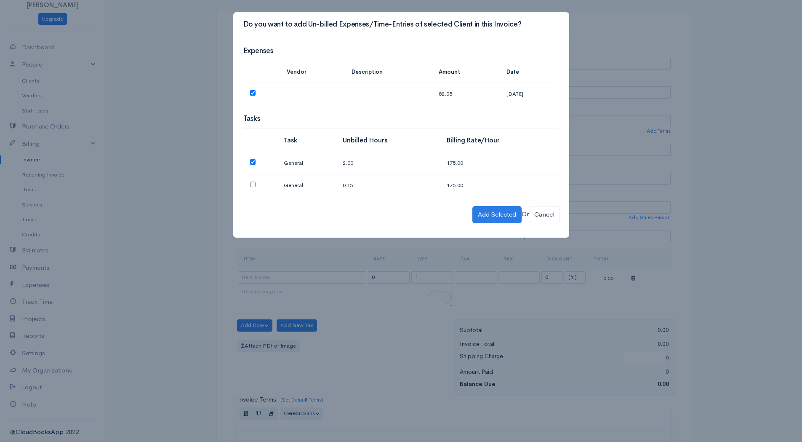
click at [299, 164] on td "General" at bounding box center [306, 163] width 59 height 22
click at [250, 184] on input "checkbox" at bounding box center [252, 183] width 5 height 5
checkbox input "true"
click at [486, 213] on button "Add Selected" at bounding box center [496, 214] width 49 height 17
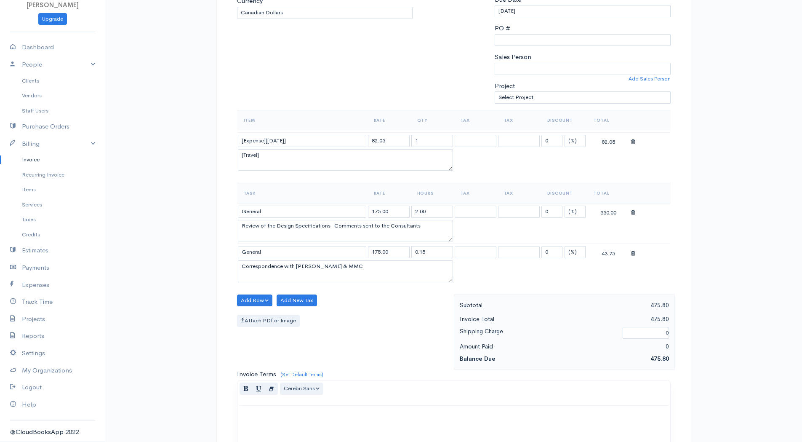
scroll to position [168, 0]
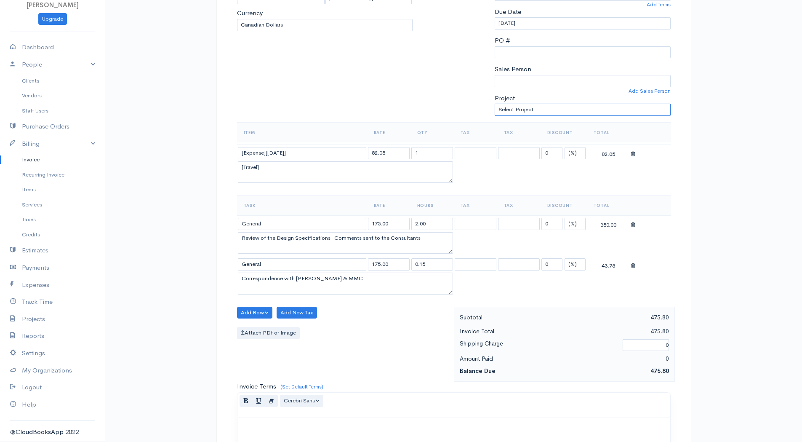
click at [528, 113] on select "Select Project 150 Consumers Rd - HVAC Maintenance Contract 185 & 205 IPN - Hyd…" at bounding box center [583, 110] width 176 height 12
click at [495, 104] on select "Select Project 150 Consumers Rd - HVAC Maintenance Contract 185 & 205 IPN - Hyd…" at bounding box center [583, 110] width 176 height 12
click at [537, 110] on select "Select Project 150 Consumers Rd - HVAC Maintenance Contract 185 & 205 IPN - Hyd…" at bounding box center [583, 110] width 176 height 12
select select "5477"
click at [495, 104] on select "Select Project 150 Consumers Rd - HVAC Maintenance Contract 185 & 205 IPN - Hyd…" at bounding box center [583, 110] width 176 height 12
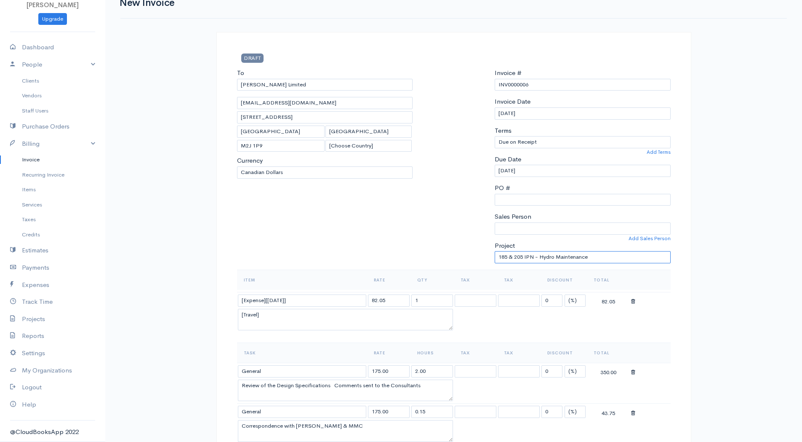
scroll to position [0, 0]
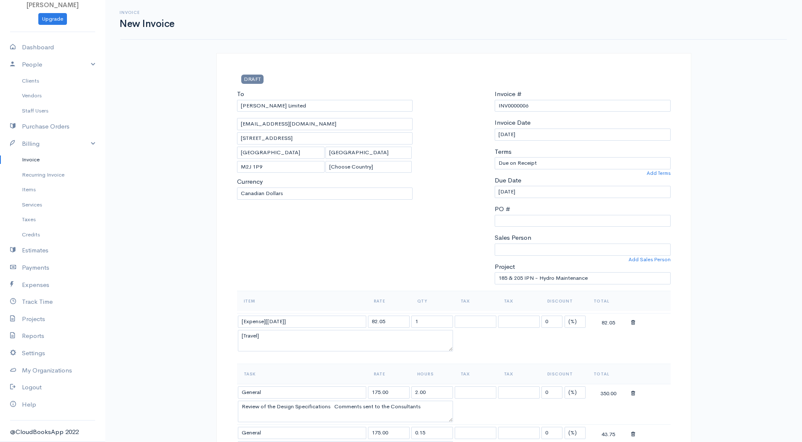
click at [250, 78] on span "DRAFT" at bounding box center [252, 79] width 22 height 9
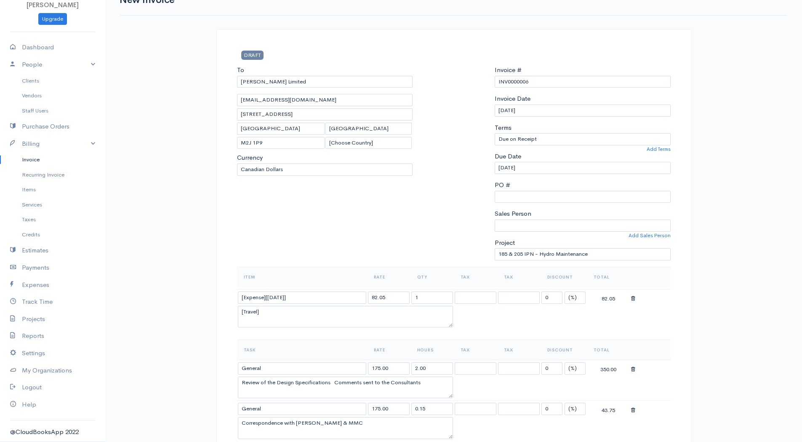
scroll to position [21, 0]
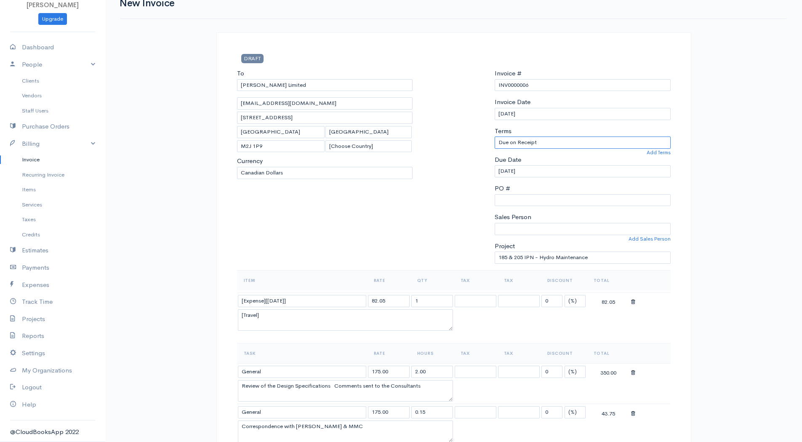
click at [554, 147] on select "Due on Receipt After 7 days After 15 days After 30 days After 45 days After 60 …" at bounding box center [583, 142] width 176 height 12
select select "30"
click at [495, 136] on select "Due on Receipt After 7 days After 15 days After 30 days After 45 days After 60 …" at bounding box center [583, 142] width 176 height 12
type input "[DATE]"
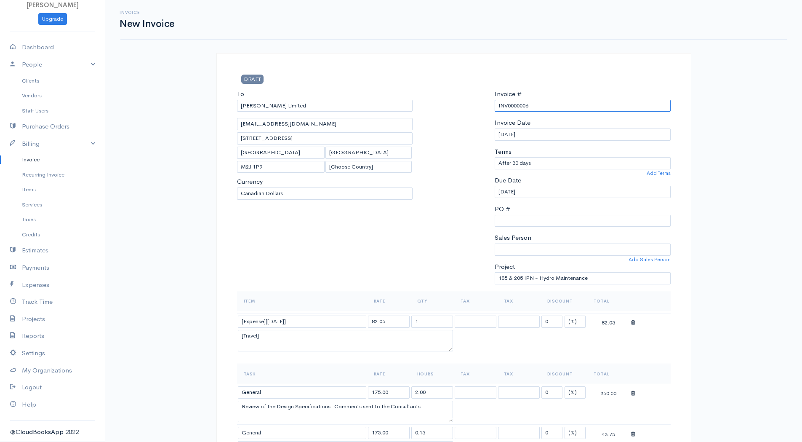
click at [514, 107] on input "INV0000006" at bounding box center [583, 106] width 176 height 12
click at [519, 107] on input "INV0000006" at bounding box center [583, 106] width 176 height 12
type input "INV0006"
drag, startPoint x: 473, startPoint y: 160, endPoint x: 480, endPoint y: 154, distance: 8.4
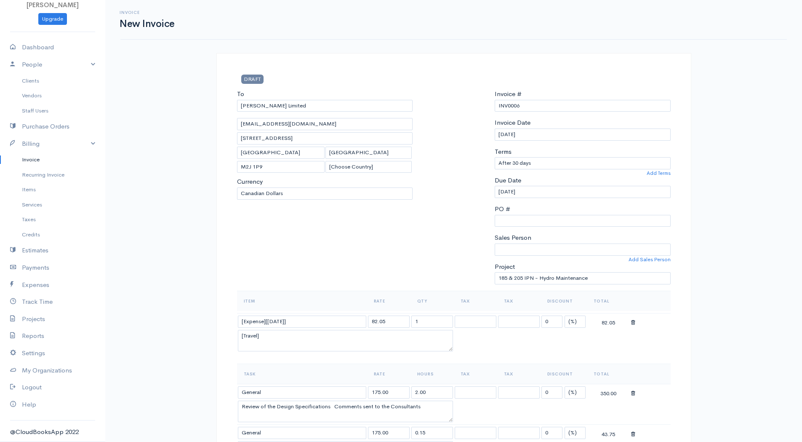
click at [474, 159] on div at bounding box center [454, 189] width 74 height 201
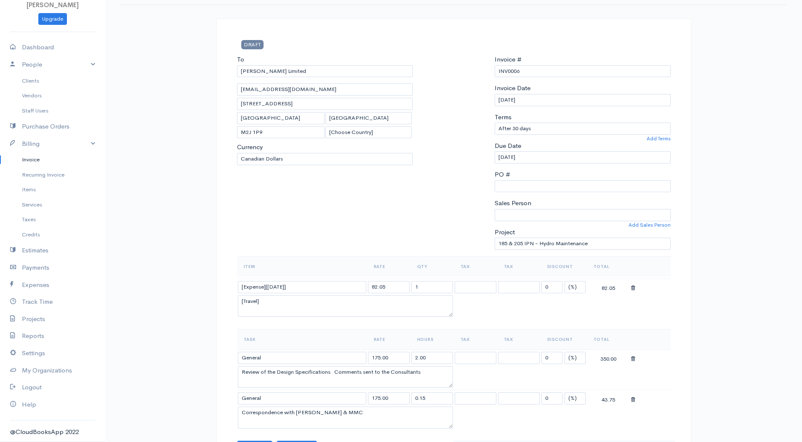
scroll to position [168, 0]
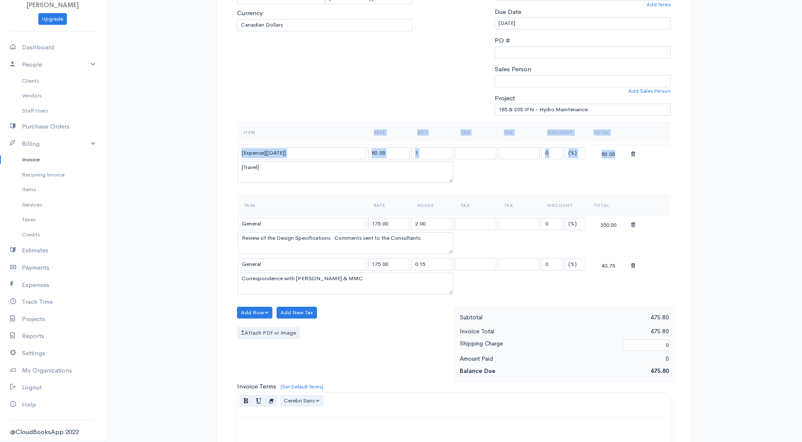
drag, startPoint x: 353, startPoint y: 131, endPoint x: 356, endPoint y: 168, distance: 36.8
click at [356, 169] on table "Item Rate Qty Tax Tax Discount Total [Expense][[DATE]] 82.05 1 0 (%) Flat 82.05…" at bounding box center [454, 153] width 434 height 63
click at [328, 117] on div "To [PERSON_NAME] Limited [EMAIL_ADDRESS][DOMAIN_NAME] [STREET_ADDRESS] [Choose …" at bounding box center [325, 21] width 184 height 201
click at [261, 316] on button "Add Row" at bounding box center [255, 313] width 36 height 12
click at [273, 327] on link "Add Item Row" at bounding box center [271, 330] width 67 height 15
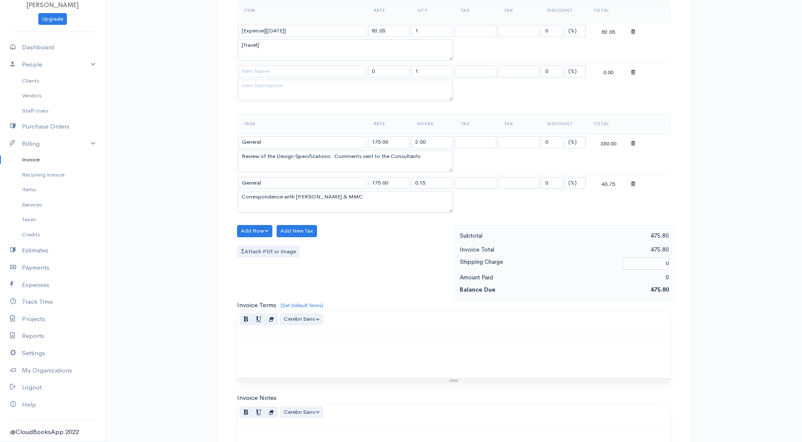
scroll to position [295, 0]
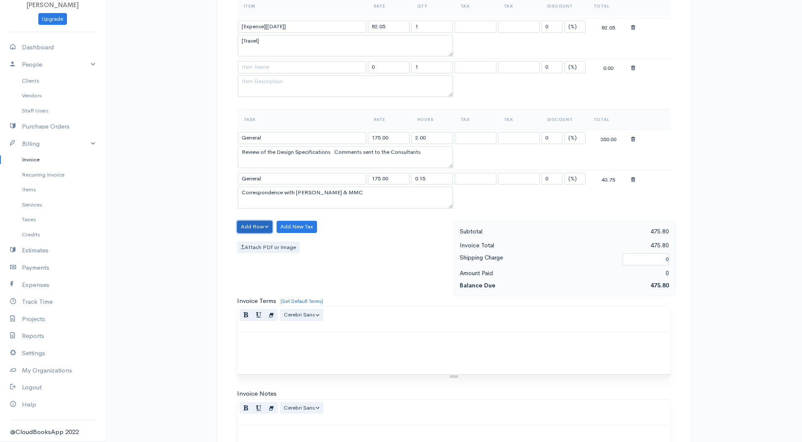
click at [261, 224] on button "Add Row" at bounding box center [255, 227] width 36 height 12
click at [279, 263] on link "Add Time Row" at bounding box center [271, 258] width 67 height 15
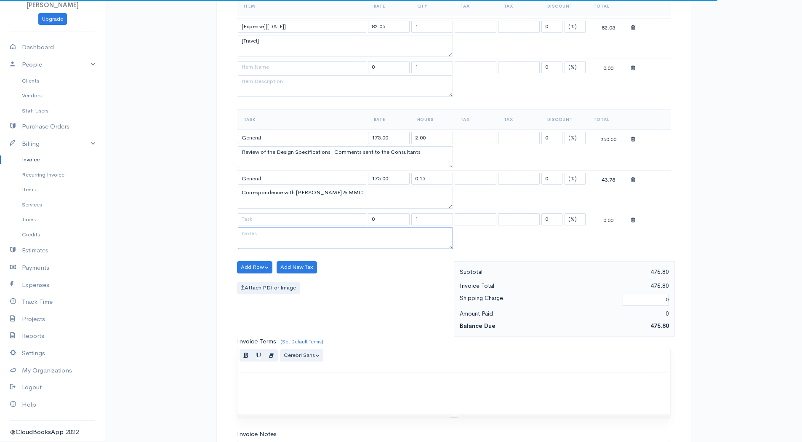
click at [296, 242] on textarea at bounding box center [345, 238] width 215 height 22
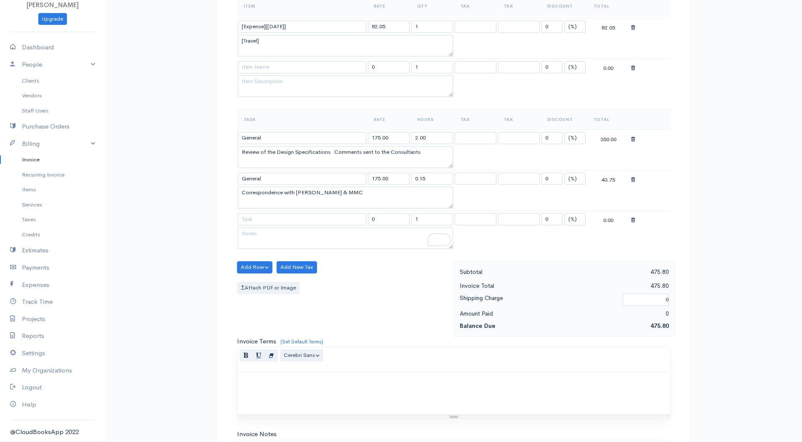
click at [632, 219] on icon at bounding box center [633, 220] width 4 height 6
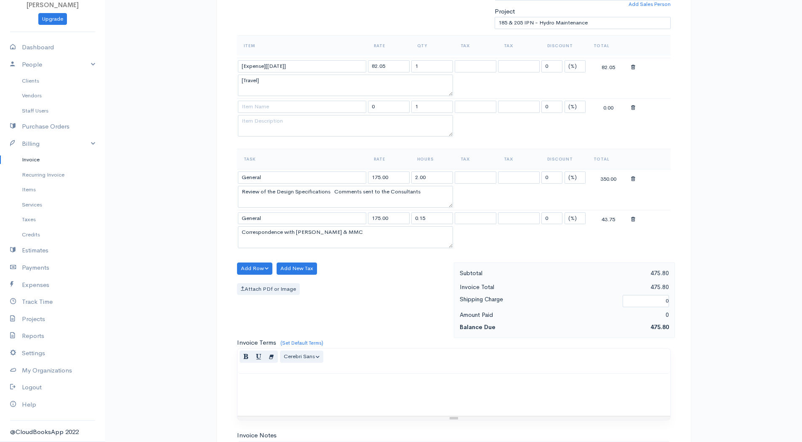
scroll to position [211, 0]
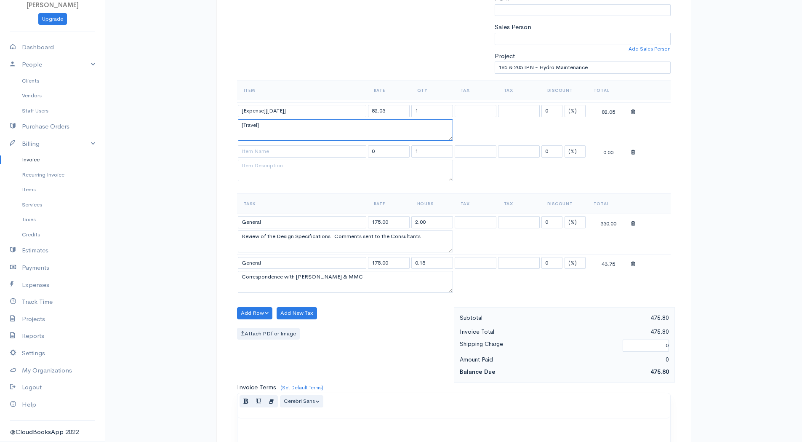
click at [335, 128] on textarea "[Travel]" at bounding box center [345, 130] width 215 height 22
click at [483, 181] on table "Item Rate Qty Tax Tax Discount Total [Expense][[DATE]] 82.05 1 0 (%) Flat 82.05…" at bounding box center [454, 132] width 434 height 104
click at [632, 154] on icon at bounding box center [633, 152] width 4 height 6
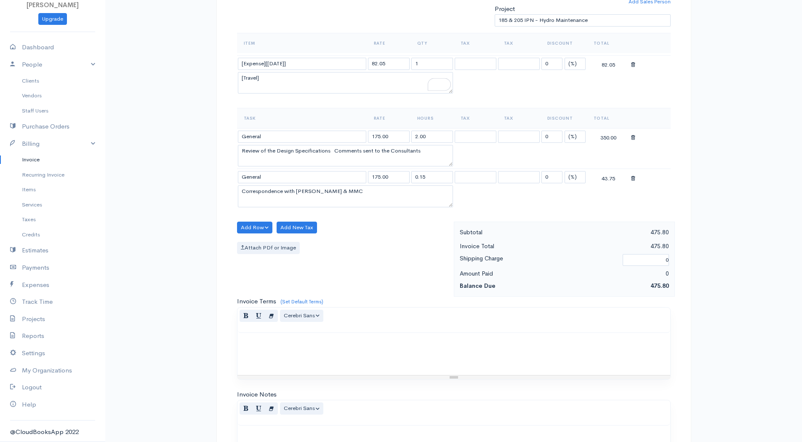
scroll to position [337, 0]
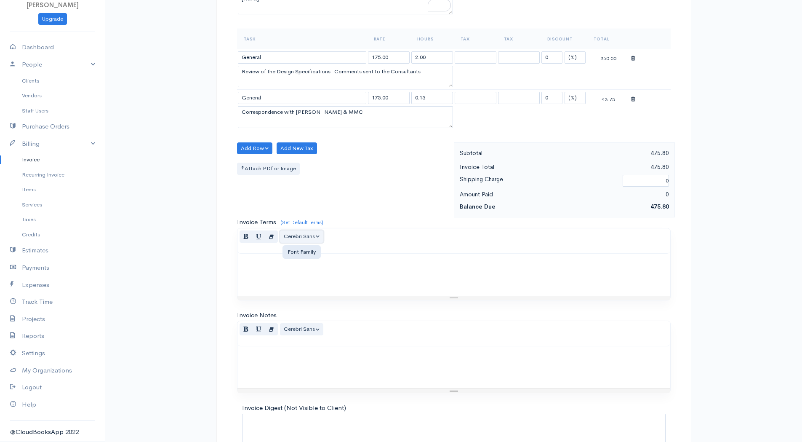
click at [317, 235] on button "Cerebri Sans" at bounding box center [302, 236] width 44 height 12
click at [318, 235] on button "Cerebri Sans" at bounding box center [302, 236] width 44 height 12
click at [315, 210] on div "Add Row Add Item Row Add Time Row Add New Tax Attach PDf or Image" at bounding box center [343, 179] width 221 height 75
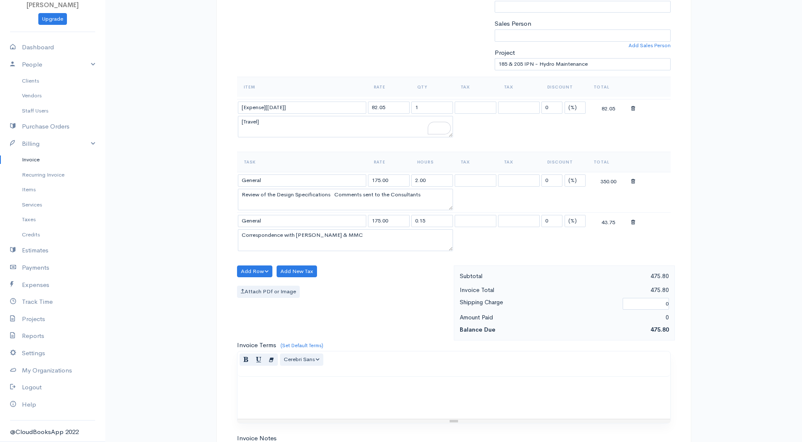
scroll to position [211, 0]
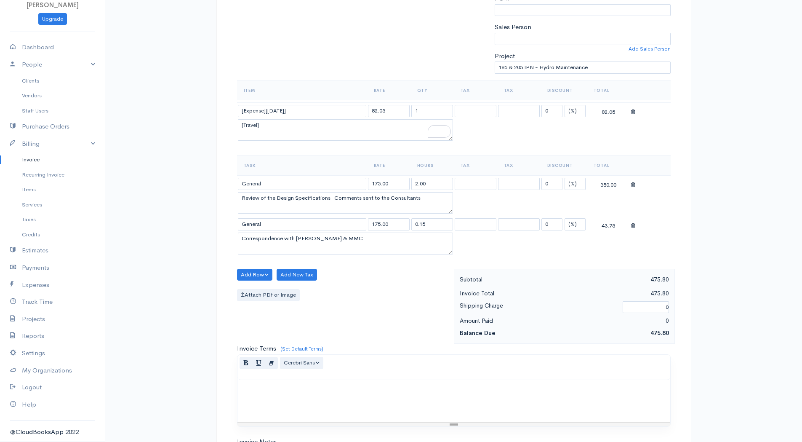
click at [658, 325] on div "0" at bounding box center [618, 320] width 109 height 11
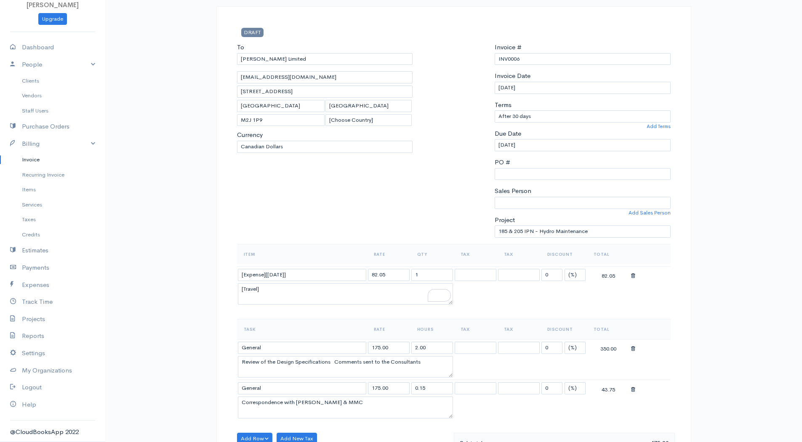
scroll to position [0, 0]
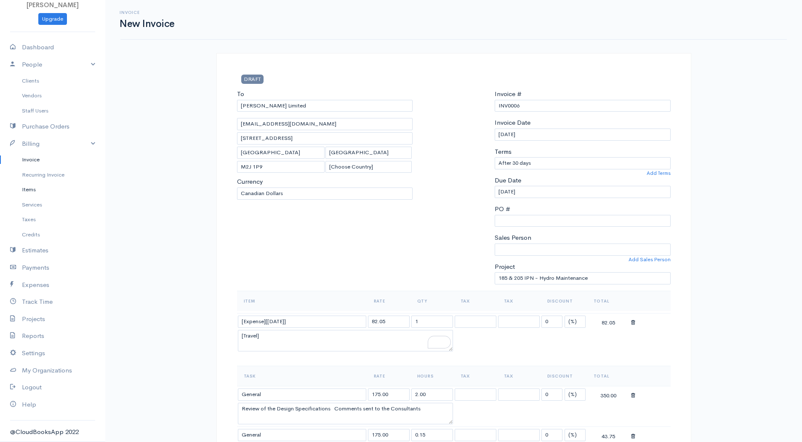
click at [35, 189] on link "Items" at bounding box center [52, 189] width 105 height 15
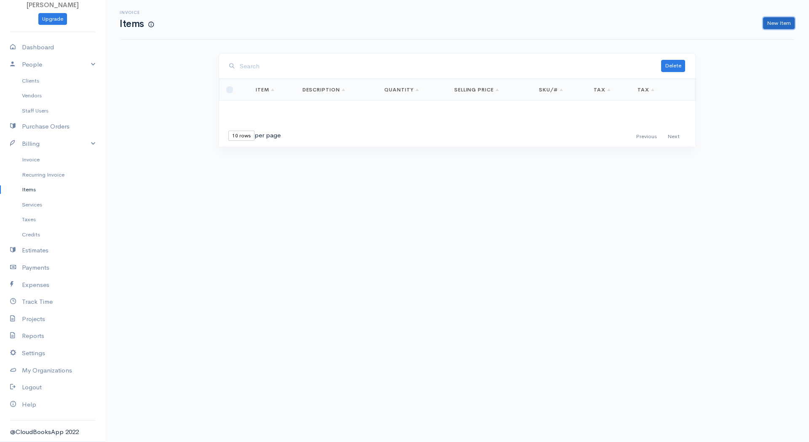
click at [777, 21] on link "New Item" at bounding box center [779, 23] width 32 height 12
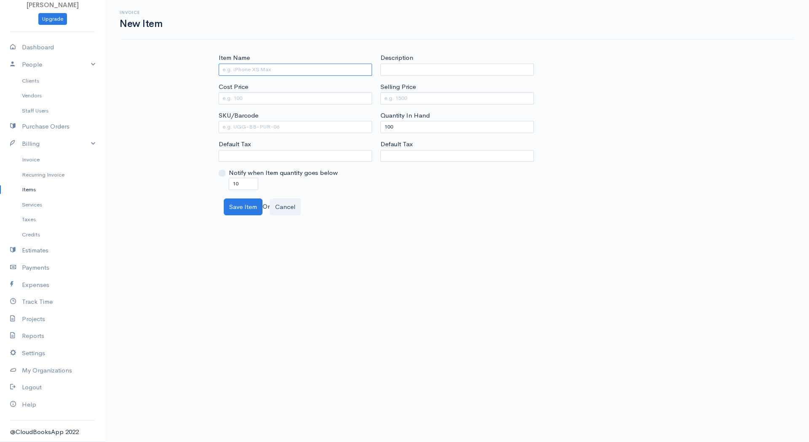
click at [254, 64] on input "Item Name" at bounding box center [295, 70] width 153 height 12
click at [297, 216] on body "[PERSON_NAME] Upgrade Dashboard People Clients Vendors Staff Users Purchase Ord…" at bounding box center [404, 221] width 809 height 442
click at [297, 213] on button "Cancel" at bounding box center [285, 206] width 31 height 17
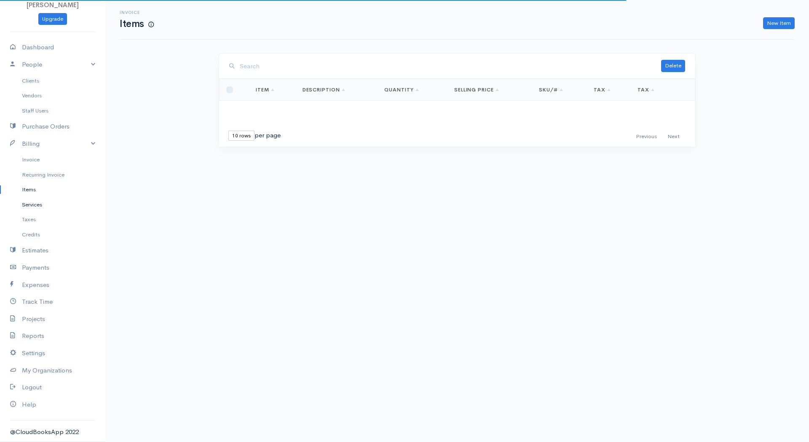
click at [27, 205] on link "Services" at bounding box center [52, 204] width 105 height 15
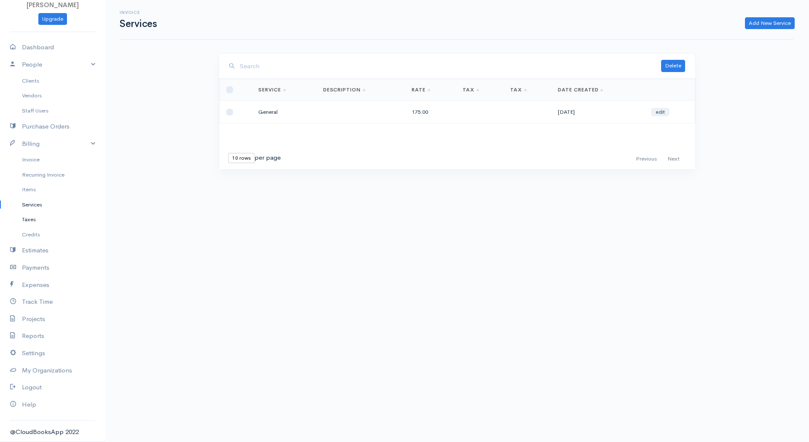
click at [30, 215] on link "Taxes" at bounding box center [52, 219] width 105 height 15
click at [33, 234] on link "Credits" at bounding box center [52, 234] width 105 height 15
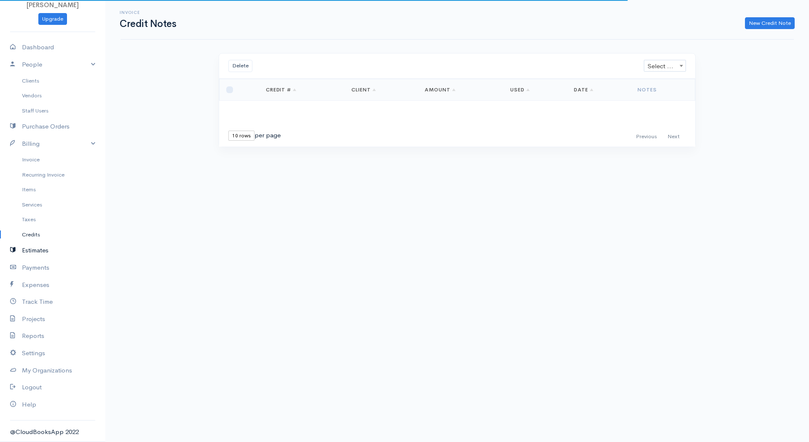
click at [34, 247] on link "Estimates" at bounding box center [52, 250] width 105 height 17
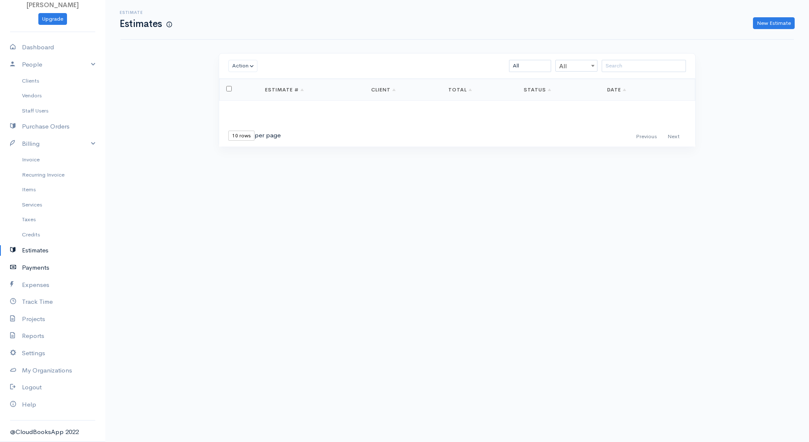
click at [38, 275] on link "Payments" at bounding box center [52, 267] width 105 height 17
click at [40, 286] on link "Expenses" at bounding box center [52, 284] width 105 height 17
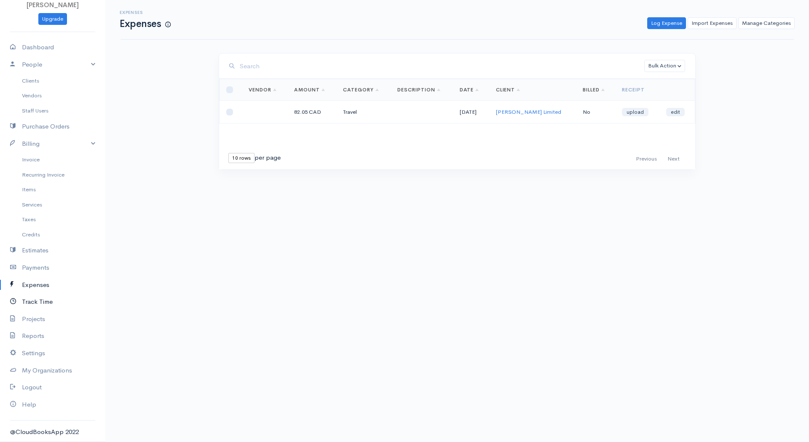
click at [33, 300] on link "Track Time" at bounding box center [52, 301] width 105 height 17
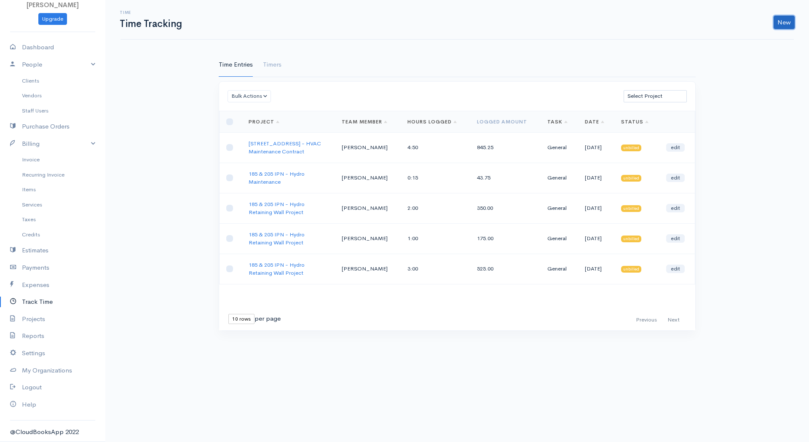
click at [793, 22] on link "New" at bounding box center [783, 22] width 21 height 13
click at [774, 136] on div "Time Time Tracking New Time Entry Timer Time Entries Timers Bulk Actions Delete…" at bounding box center [456, 170] width 703 height 341
click at [269, 91] on button "Bulk Actions" at bounding box center [248, 96] width 43 height 12
click at [270, 125] on link "Generate Invoice" at bounding box center [262, 127] width 69 height 15
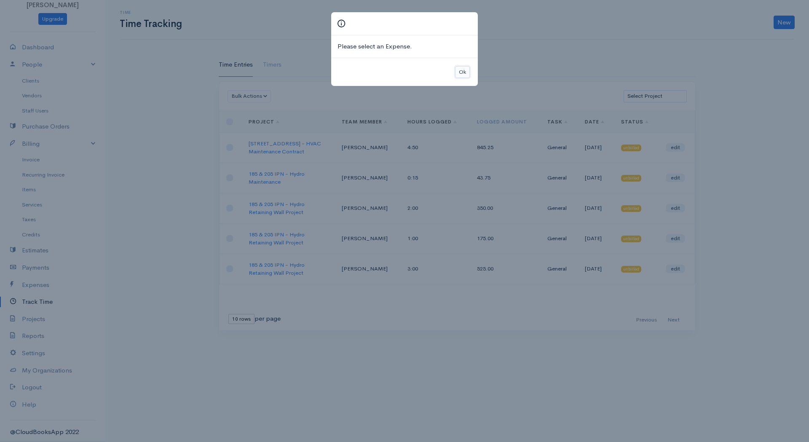
click at [462, 70] on button "Ok" at bounding box center [462, 72] width 15 height 12
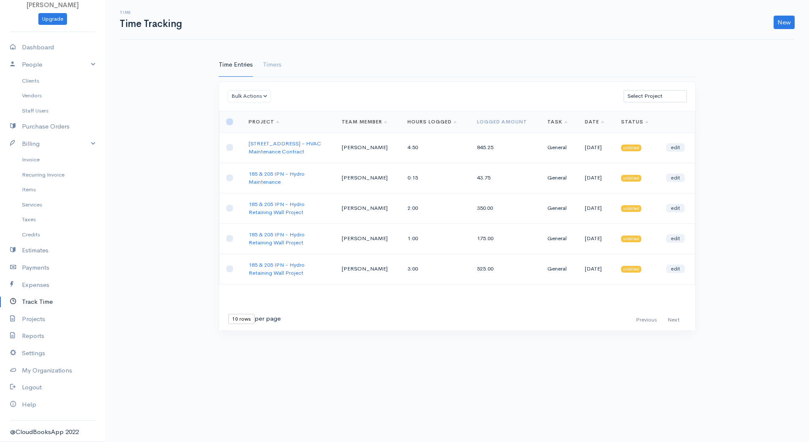
click at [232, 123] on input "checkbox" at bounding box center [229, 121] width 7 height 7
checkbox input "true"
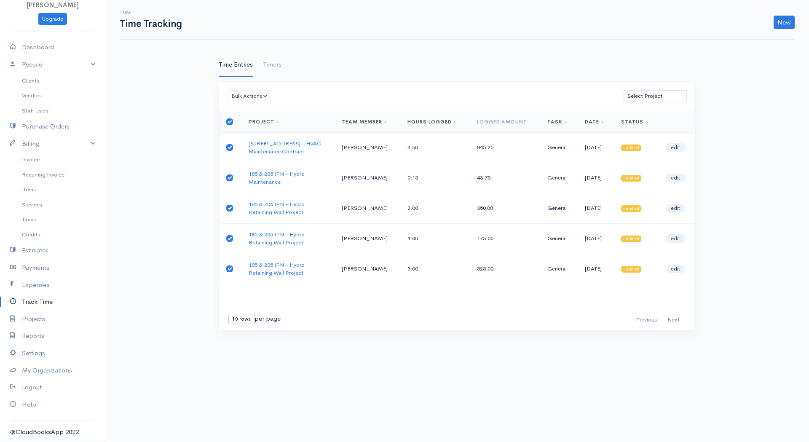
checkbox input "true"
click at [262, 91] on button "Bulk Actions" at bounding box center [248, 96] width 43 height 12
click at [272, 128] on link "Generate Invoice" at bounding box center [262, 127] width 69 height 15
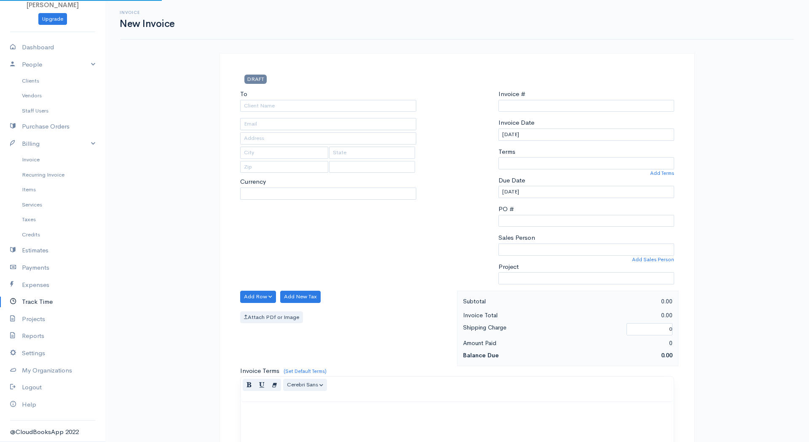
type input "INV0000006"
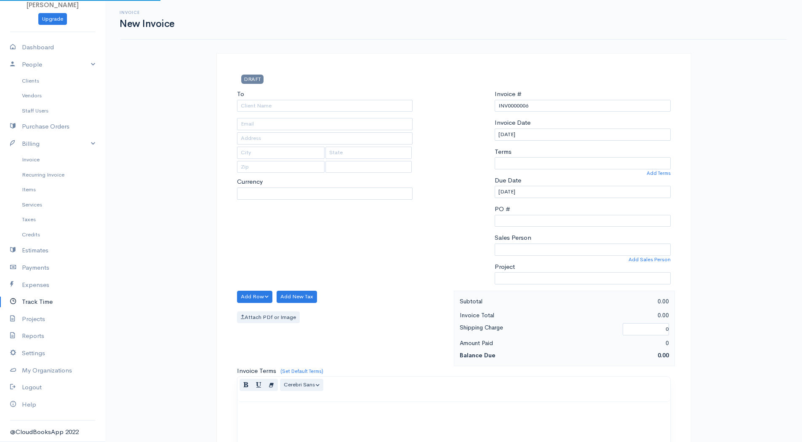
select select "[GEOGRAPHIC_DATA]"
select select "CAD"
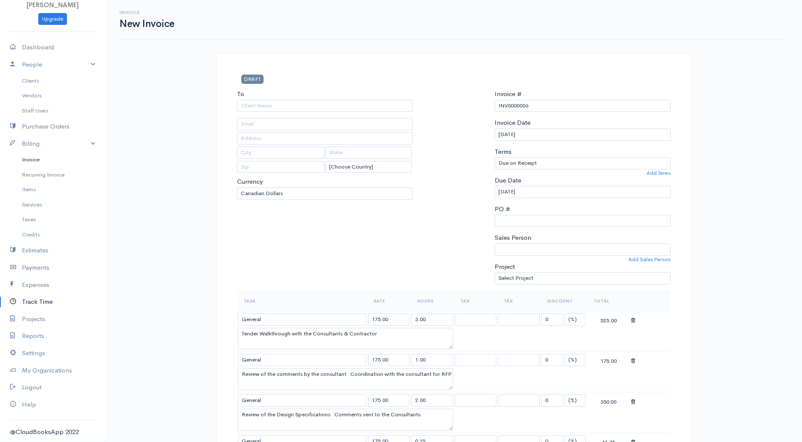
click at [31, 155] on link "Invoice" at bounding box center [52, 159] width 105 height 15
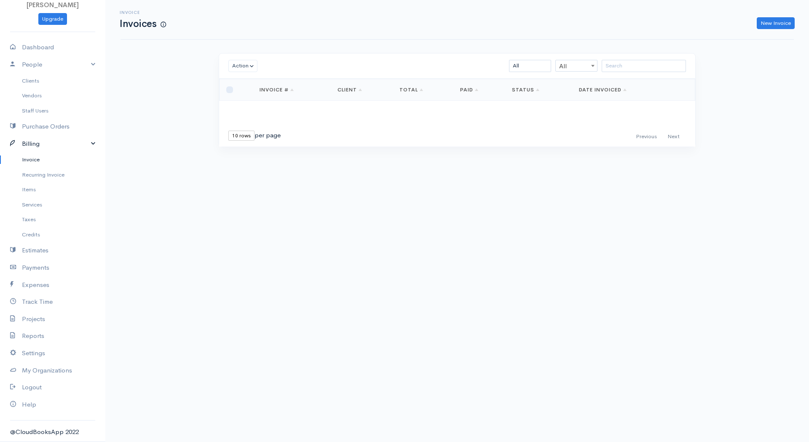
click at [29, 143] on link "Billing" at bounding box center [52, 143] width 105 height 17
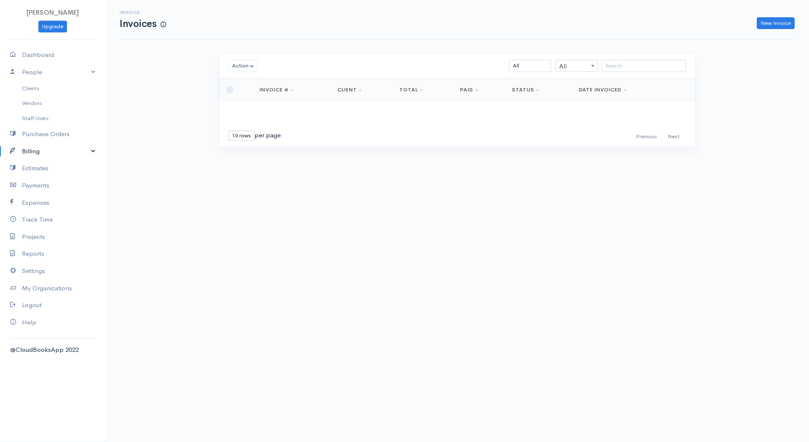
click at [29, 143] on link "Billing" at bounding box center [52, 151] width 105 height 17
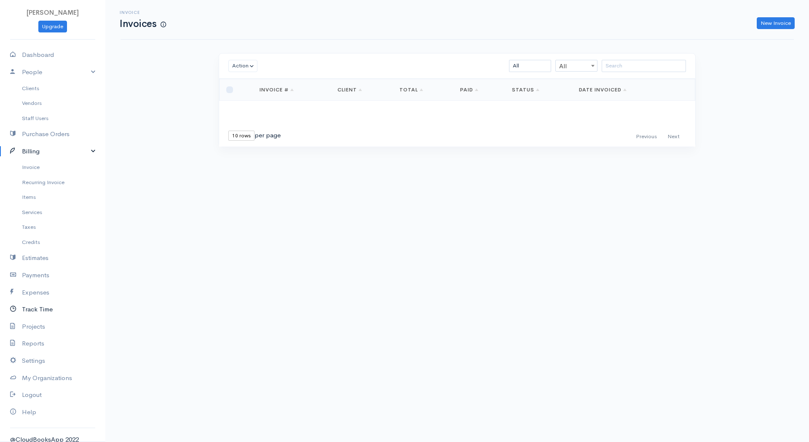
click at [47, 305] on link "Track Time" at bounding box center [52, 309] width 105 height 17
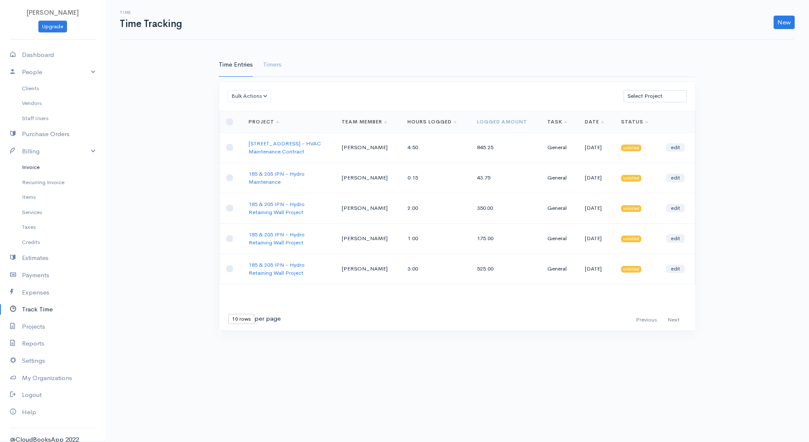
click at [39, 166] on link "Invoice" at bounding box center [52, 167] width 105 height 15
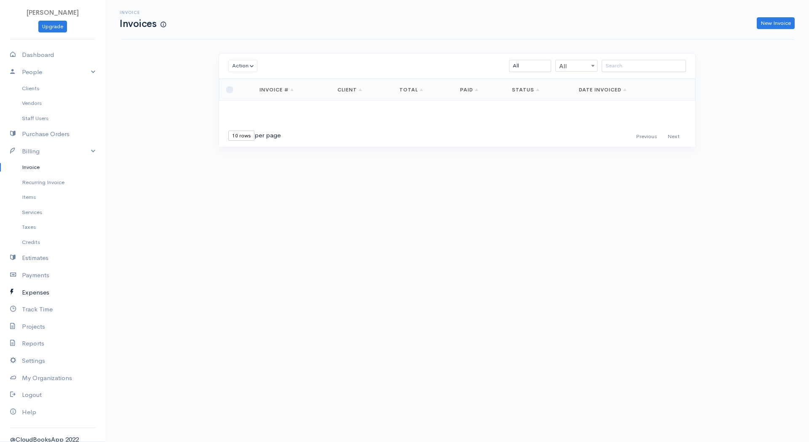
click at [40, 291] on link "Expenses" at bounding box center [52, 292] width 105 height 17
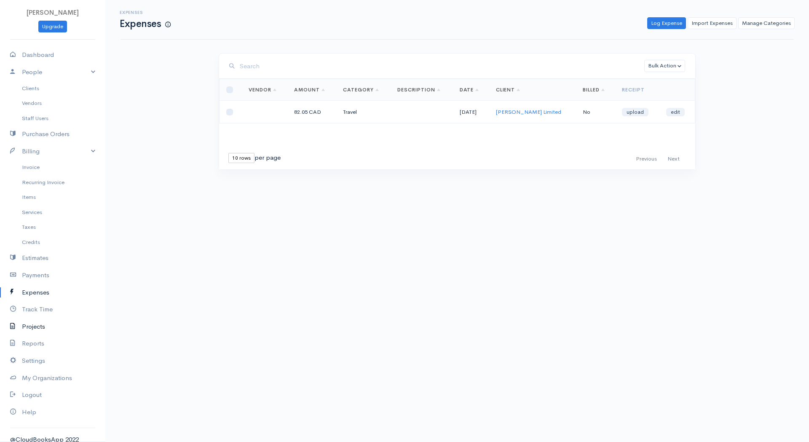
click at [37, 326] on link "Projects" at bounding box center [52, 326] width 105 height 17
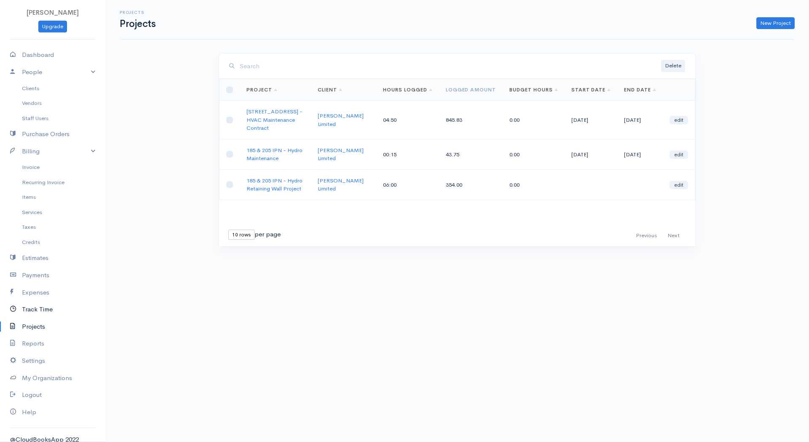
click at [44, 309] on link "Track Time" at bounding box center [52, 309] width 105 height 17
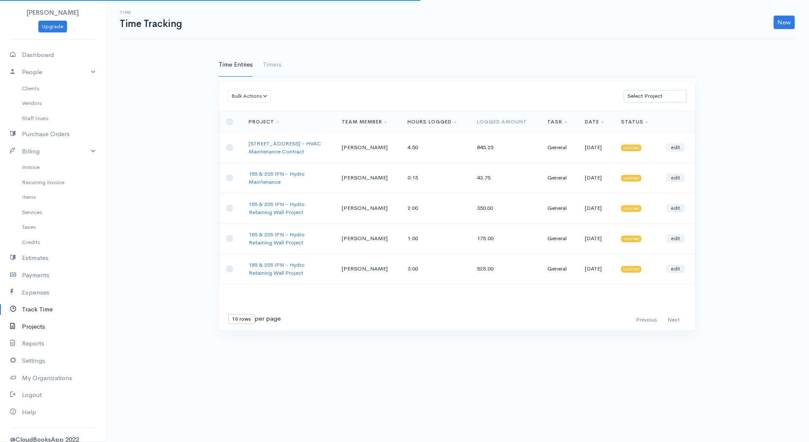
click at [41, 321] on link "Projects" at bounding box center [52, 326] width 105 height 17
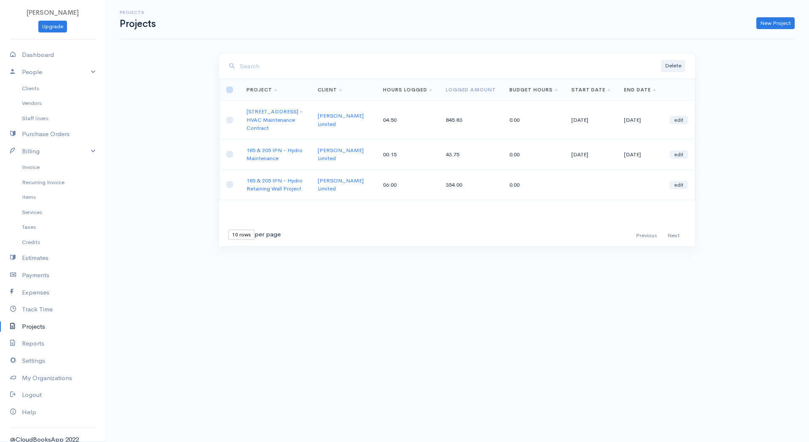
click at [230, 90] on input "checkbox" at bounding box center [229, 89] width 7 height 7
checkbox input "true"
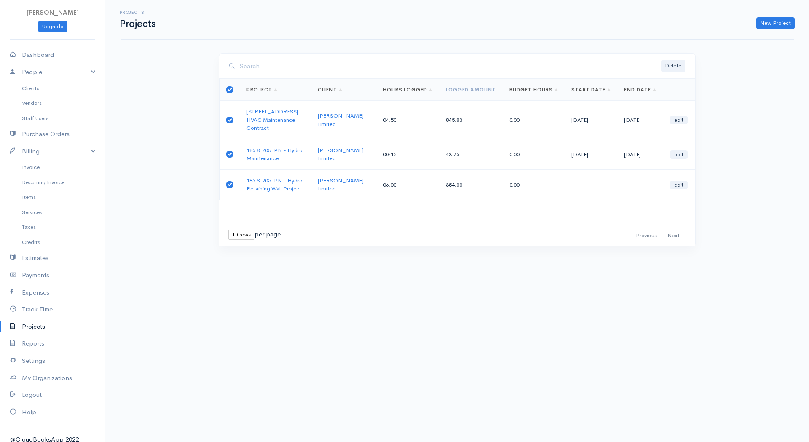
click at [678, 235] on div "First Previous Next Last" at bounding box center [659, 236] width 54 height 12
click at [676, 235] on div "First Previous Next Last" at bounding box center [659, 236] width 54 height 12
click at [47, 310] on link "Track Time" at bounding box center [52, 309] width 105 height 17
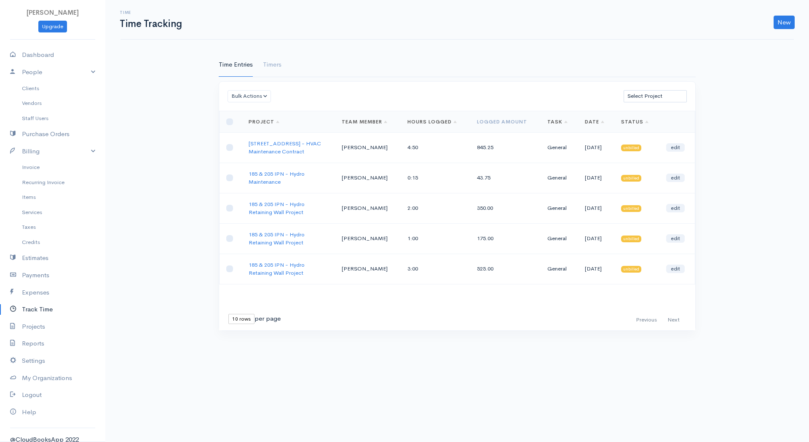
click at [226, 123] on th at bounding box center [230, 121] width 23 height 21
click at [231, 119] on input "checkbox" at bounding box center [229, 121] width 7 height 7
checkbox input "true"
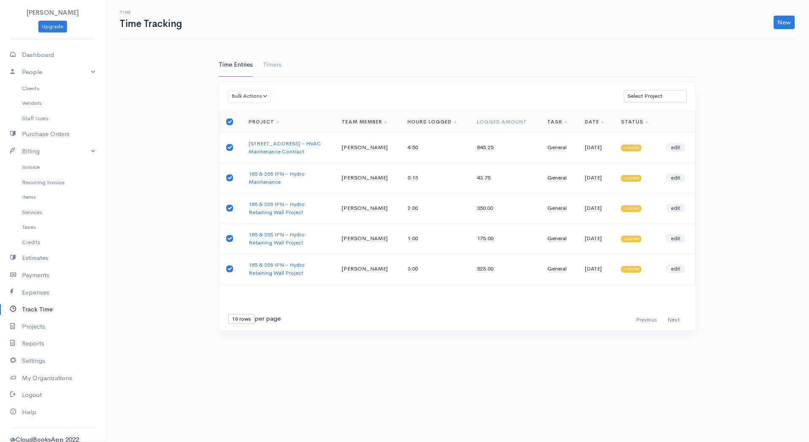
checkbox input "true"
click at [258, 98] on button "Bulk Actions" at bounding box center [248, 96] width 43 height 12
click at [274, 128] on link "Generate Invoice" at bounding box center [262, 127] width 69 height 15
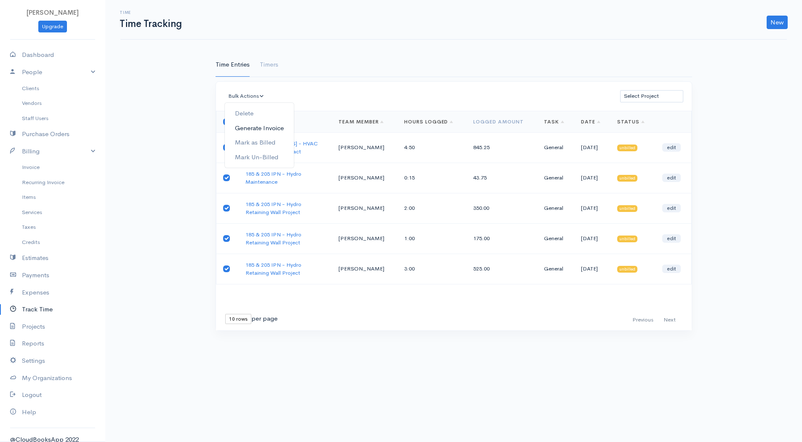
select select "[GEOGRAPHIC_DATA]"
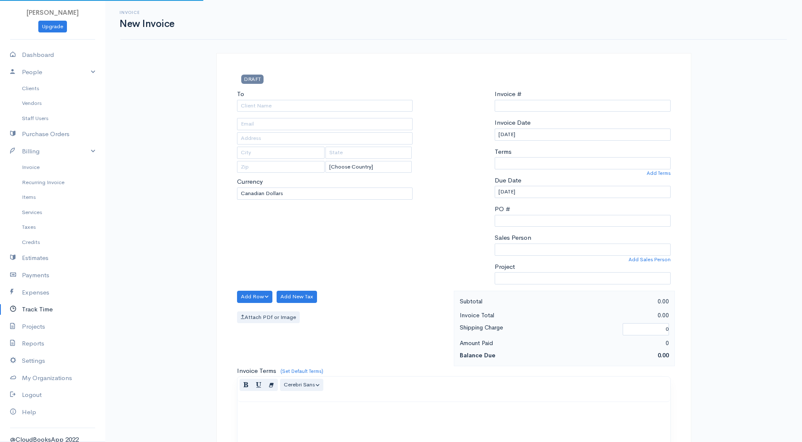
type input "INV0000006"
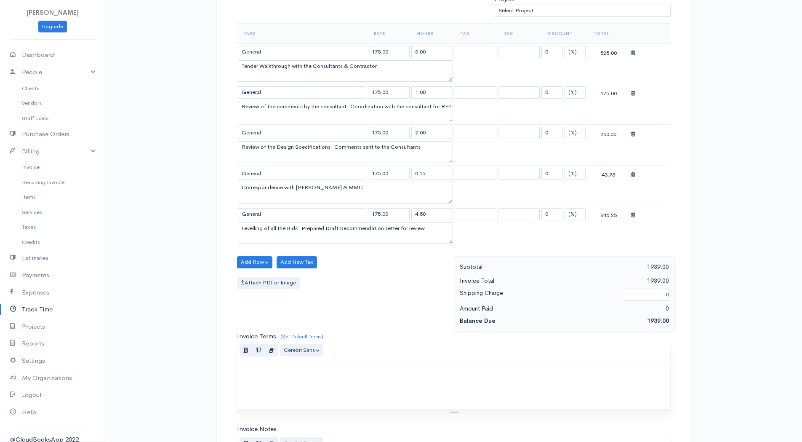
scroll to position [253, 0]
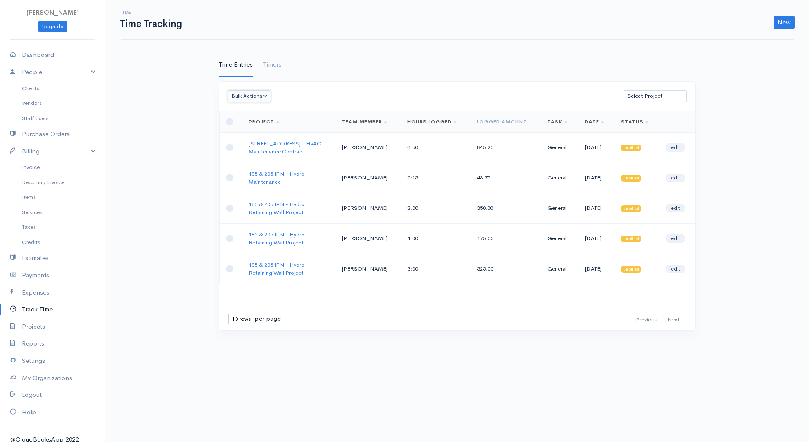
click at [250, 100] on button "Bulk Actions" at bounding box center [248, 96] width 43 height 12
click at [260, 129] on link "Generate Invoice" at bounding box center [262, 127] width 69 height 15
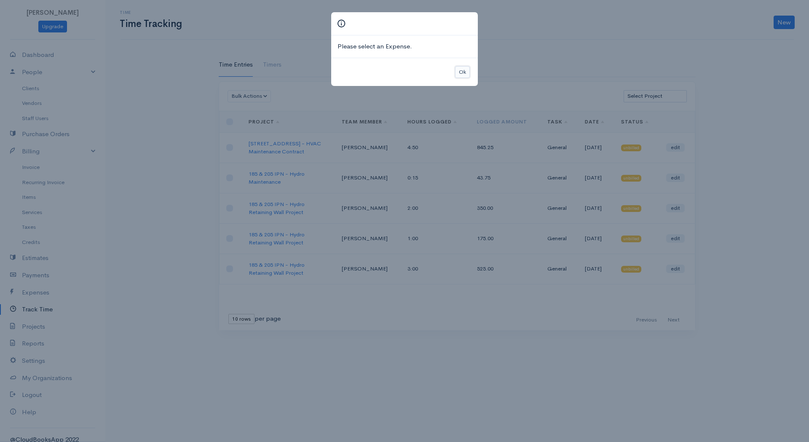
click at [460, 70] on button "Ok" at bounding box center [462, 72] width 15 height 12
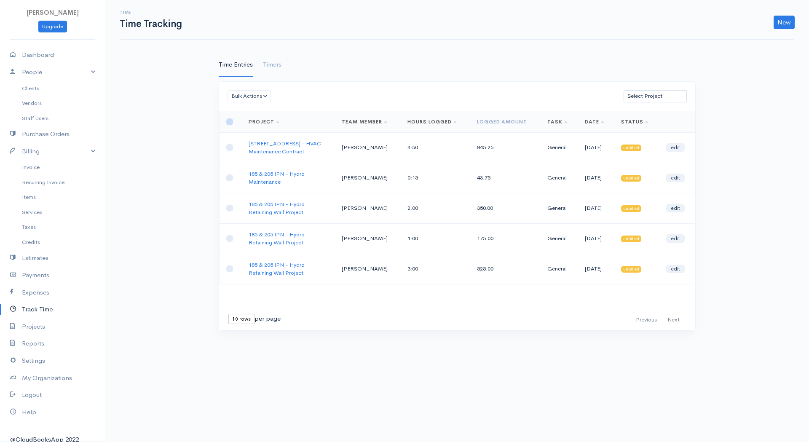
click at [227, 123] on input "checkbox" at bounding box center [229, 121] width 7 height 7
checkbox input "true"
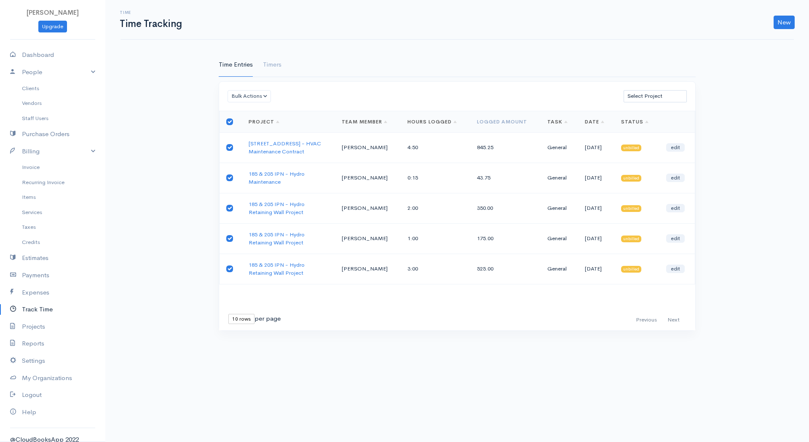
checkbox input "true"
click at [258, 98] on button "Bulk Actions" at bounding box center [248, 96] width 43 height 12
click at [276, 123] on link "Generate Invoice" at bounding box center [262, 127] width 69 height 15
select select "[GEOGRAPHIC_DATA]"
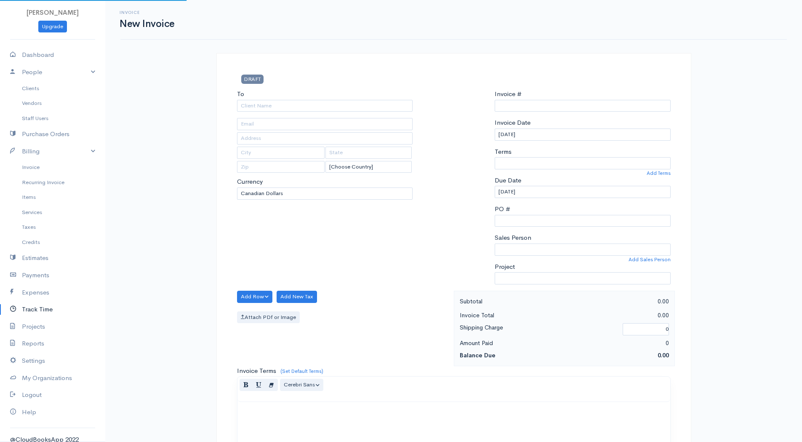
type input "INV0000006"
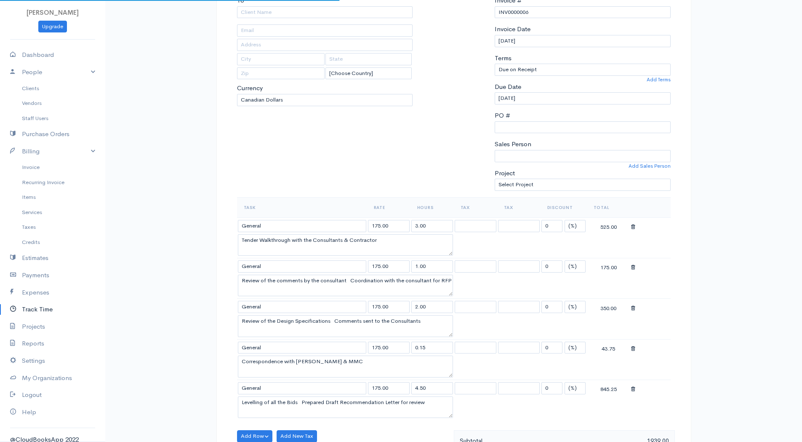
scroll to position [253, 0]
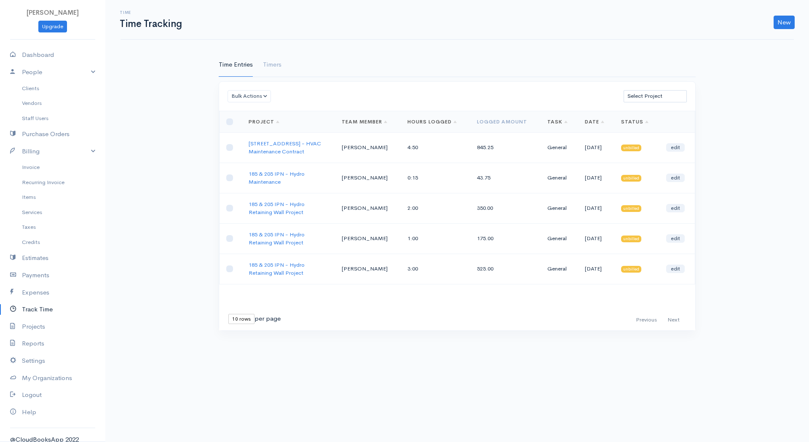
click at [538, 80] on div "Time Entries Timers Bulk Actions Delete Generate Invoice [PERSON_NAME] as Bille…" at bounding box center [456, 196] width 485 height 287
click at [50, 55] on link "Dashboard" at bounding box center [52, 54] width 105 height 17
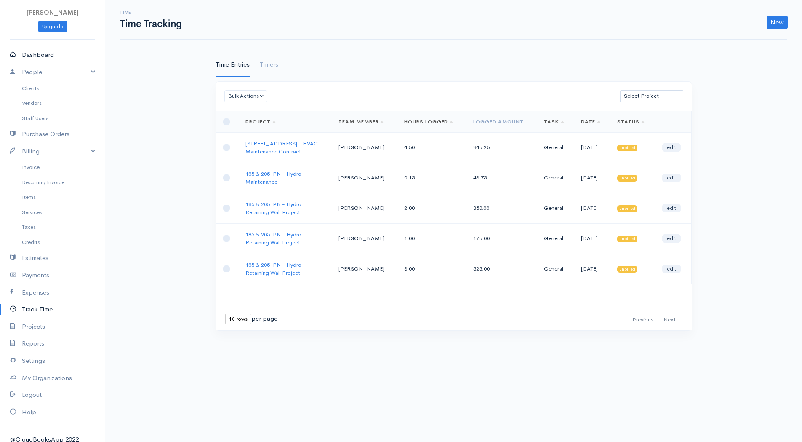
select select "365"
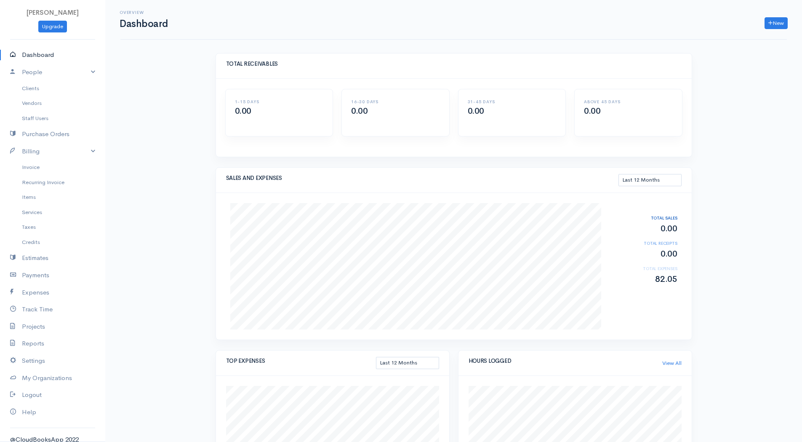
click at [738, 192] on div "Overview Dashboard New Invoice Client Quote Project Invoices Quotes Clients Exp…" at bounding box center [453, 324] width 697 height 648
click at [31, 167] on link "Invoice" at bounding box center [52, 167] width 105 height 15
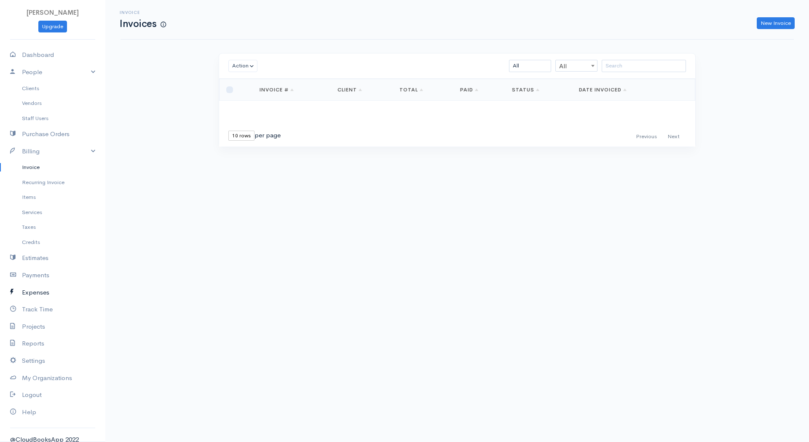
click at [37, 296] on link "Expenses" at bounding box center [52, 292] width 105 height 17
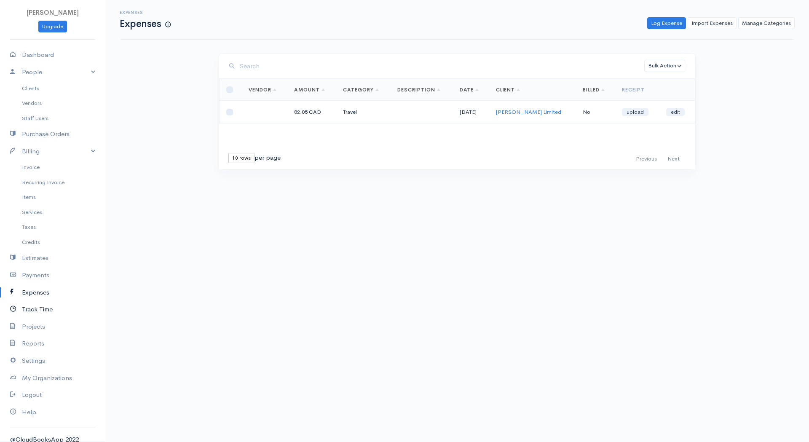
click at [39, 308] on link "Track Time" at bounding box center [52, 309] width 105 height 17
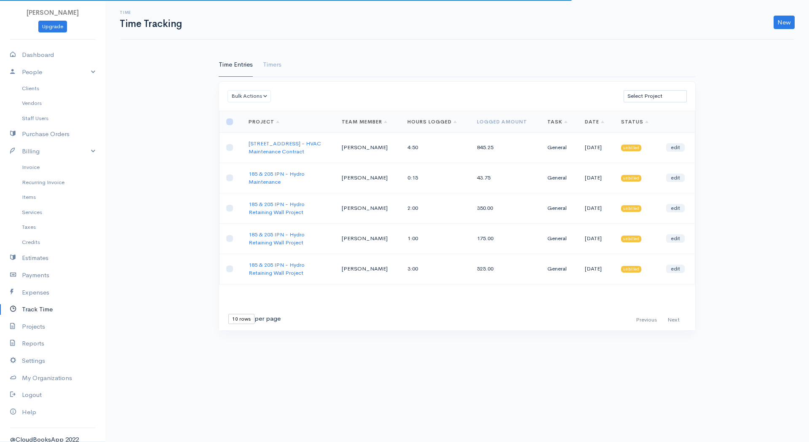
click at [226, 123] on input "checkbox" at bounding box center [229, 121] width 7 height 7
checkbox input "true"
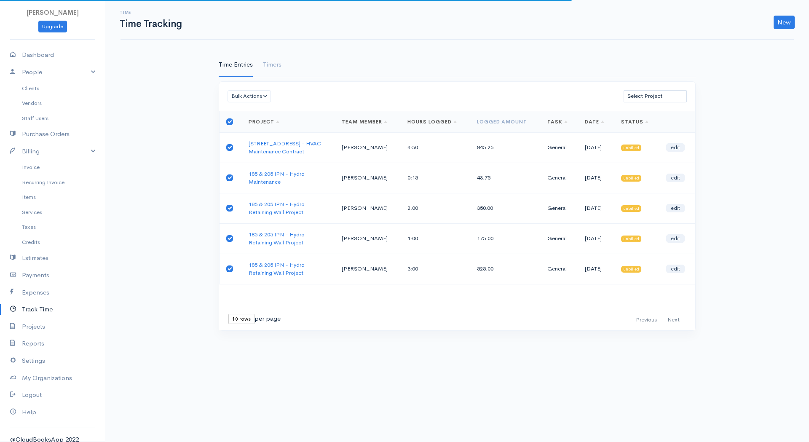
checkbox input "true"
click at [259, 98] on button "Bulk Actions" at bounding box center [248, 96] width 43 height 12
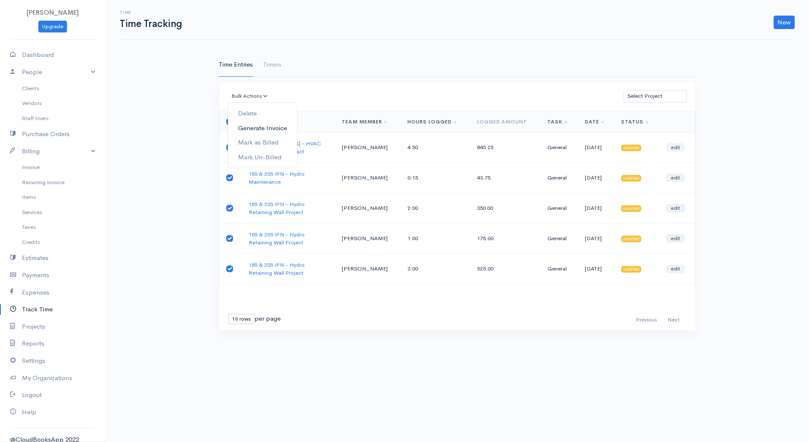
click at [276, 127] on link "Generate Invoice" at bounding box center [262, 127] width 69 height 15
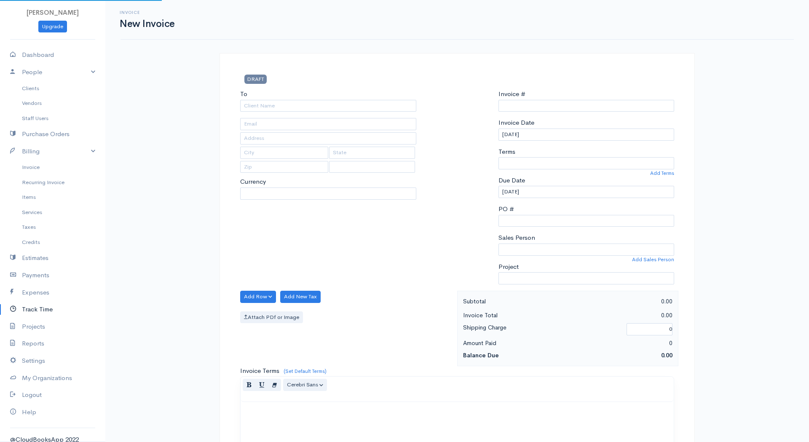
type input "INV0000006"
select select "[GEOGRAPHIC_DATA]"
select select "CAD"
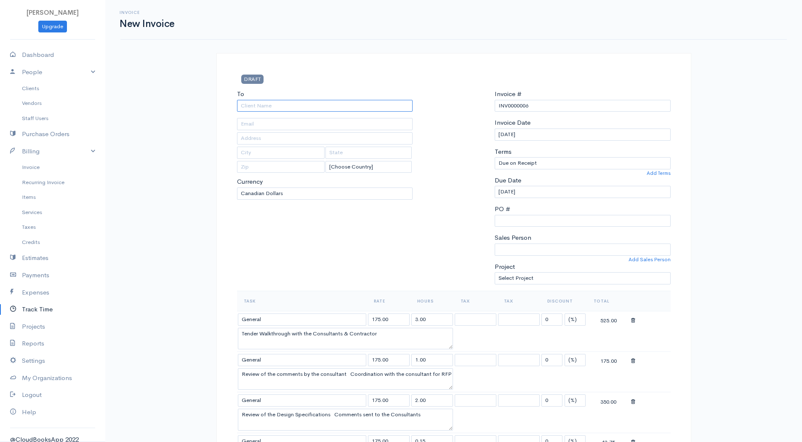
click at [366, 107] on input "To" at bounding box center [325, 106] width 176 height 12
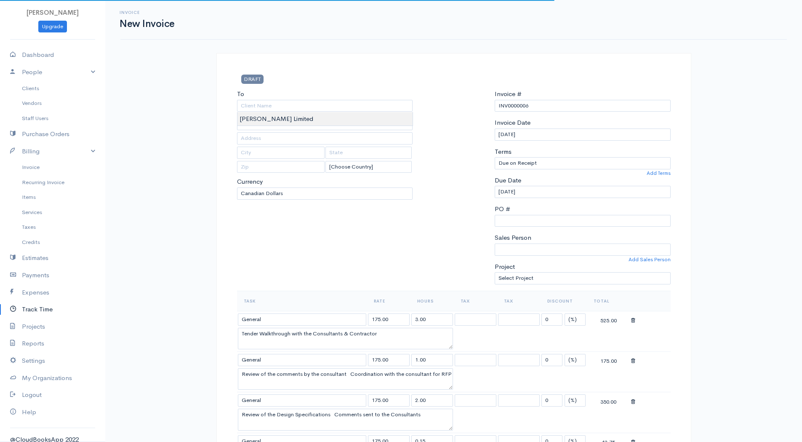
type input "[PERSON_NAME] Limited"
click at [299, 119] on body "[PERSON_NAME] Upgrade Dashboard People Clients Vendors Staff Users Purchase Ord…" at bounding box center [401, 445] width 802 height 890
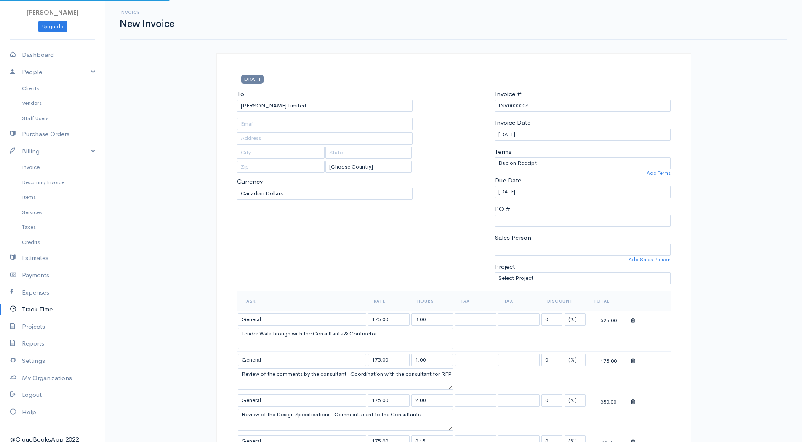
type input "[EMAIL_ADDRESS][DOMAIN_NAME]"
type input "[STREET_ADDRESS]"
type input "[GEOGRAPHIC_DATA]"
type input "M2J 1P9"
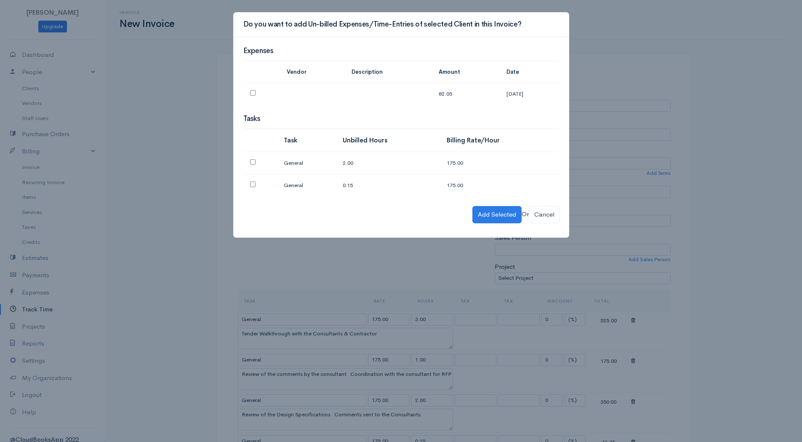
click at [255, 94] on input "checkbox" at bounding box center [252, 92] width 5 height 5
checkbox input "true"
click at [254, 160] on input "checkbox" at bounding box center [252, 161] width 5 height 5
checkbox input "true"
click at [254, 188] on td at bounding box center [260, 185] width 34 height 22
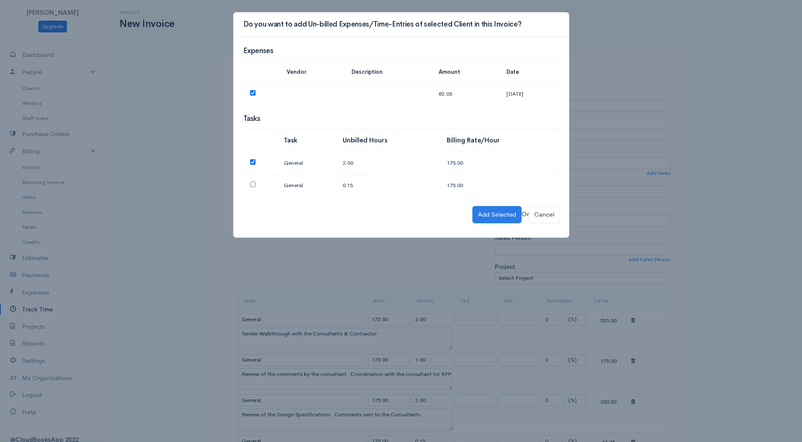
click at [253, 186] on input "checkbox" at bounding box center [252, 183] width 5 height 5
checkbox input "true"
click at [480, 219] on button "Add Selected" at bounding box center [496, 214] width 49 height 17
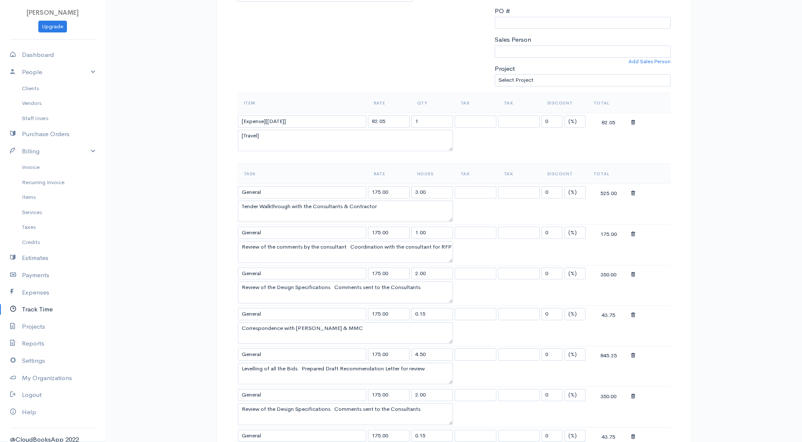
scroll to position [253, 0]
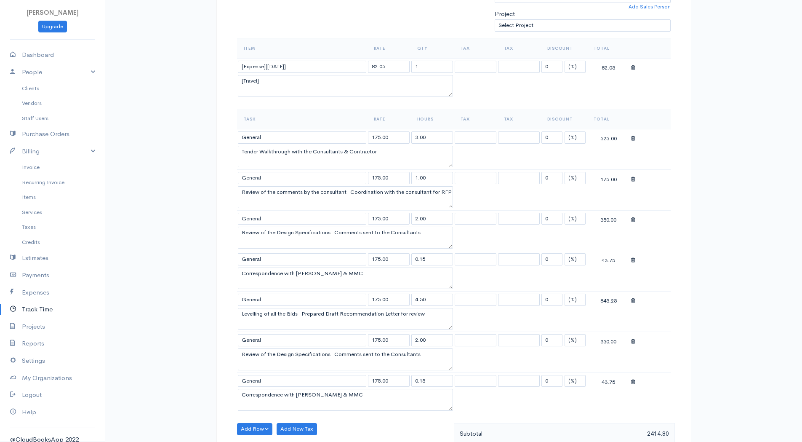
click at [632, 219] on icon at bounding box center [633, 220] width 4 height 6
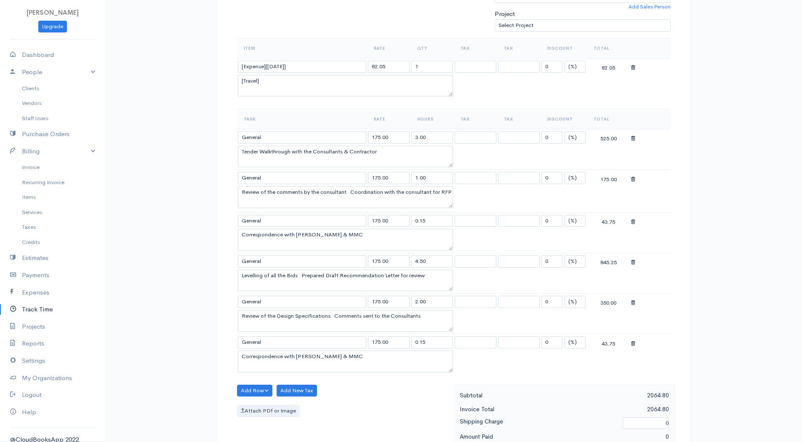
click at [632, 342] on icon at bounding box center [633, 344] width 4 height 6
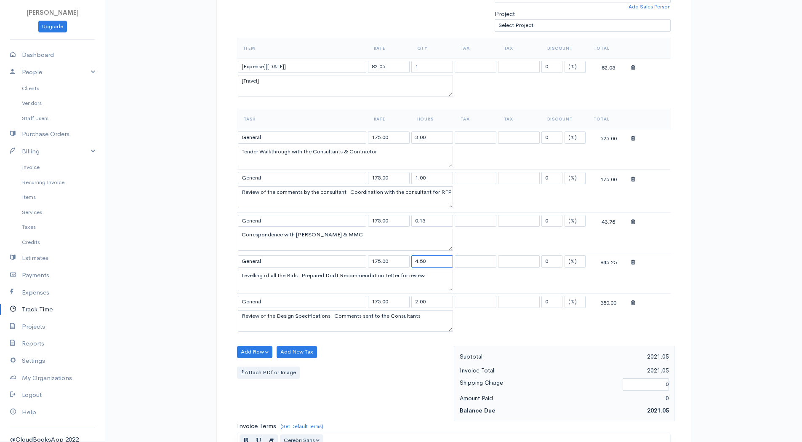
click at [440, 256] on input "4.50" at bounding box center [432, 261] width 42 height 12
click at [427, 268] on td "4.50" at bounding box center [432, 261] width 43 height 16
click at [36, 305] on link "Track Time" at bounding box center [52, 309] width 105 height 17
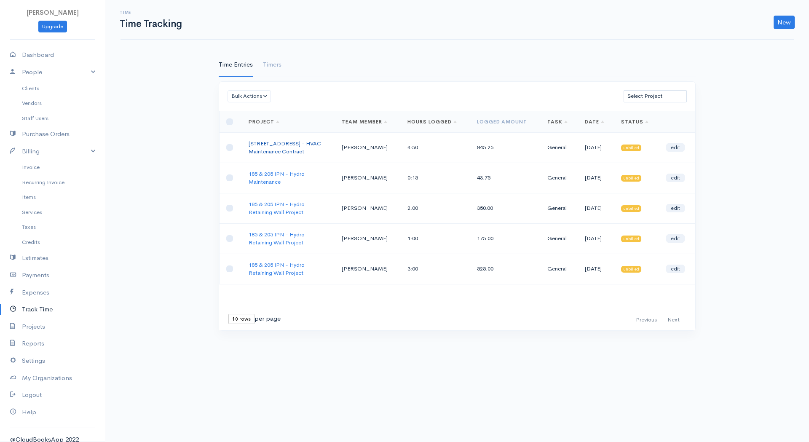
click at [303, 144] on link "[STREET_ADDRESS] - HVAC Maintenance Contract" at bounding box center [284, 148] width 72 height 16
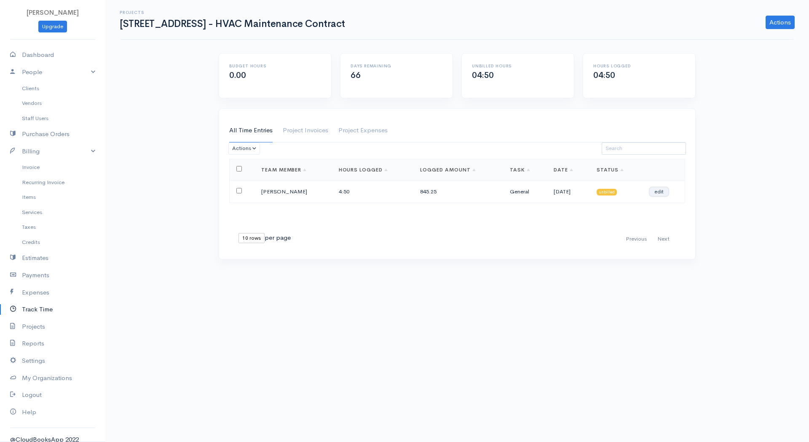
click at [660, 189] on link "edit" at bounding box center [658, 191] width 19 height 8
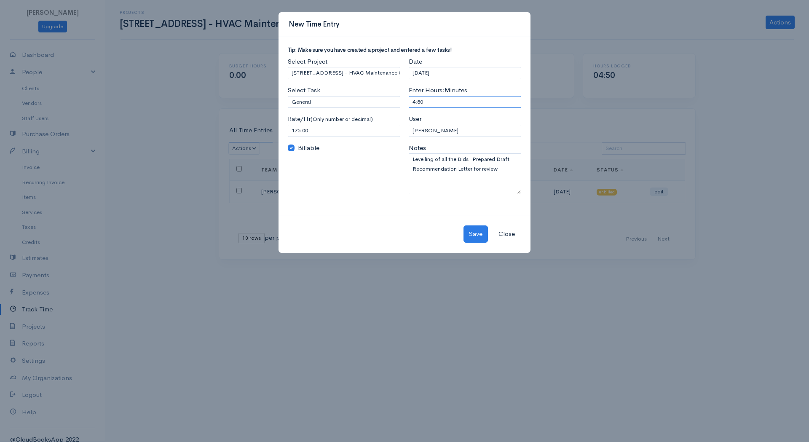
click at [439, 101] on input "4:50" at bounding box center [464, 102] width 112 height 12
type input "4:30"
click at [477, 239] on button "Save" at bounding box center [475, 233] width 24 height 17
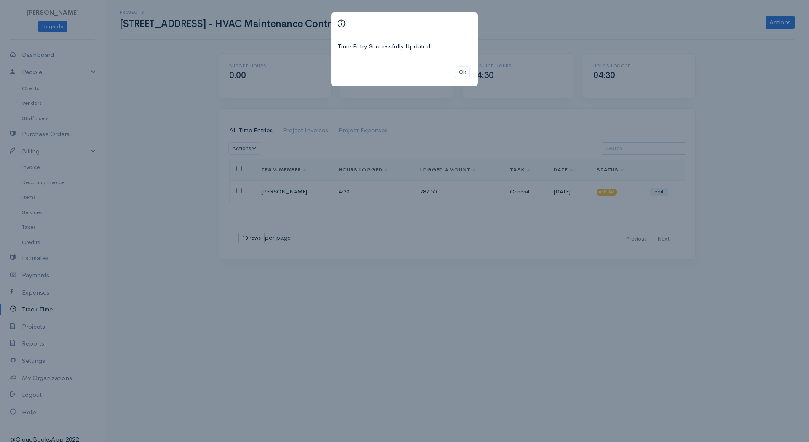
click at [488, 118] on div "Time Entry Successfully Updated! Ok" at bounding box center [404, 221] width 809 height 442
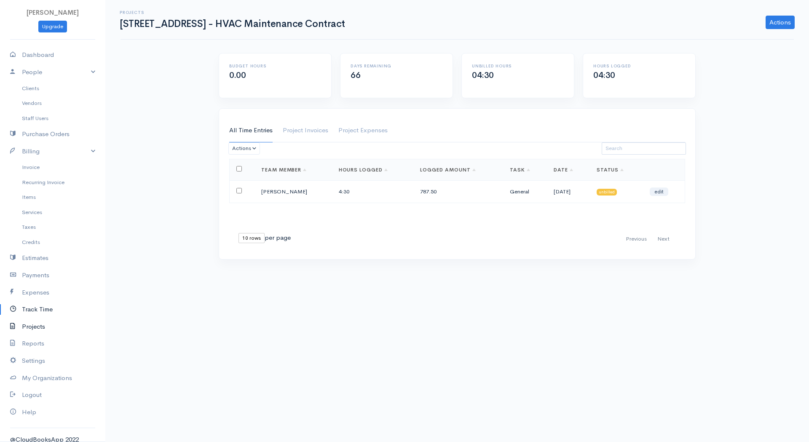
click at [36, 320] on link "Projects" at bounding box center [52, 326] width 105 height 17
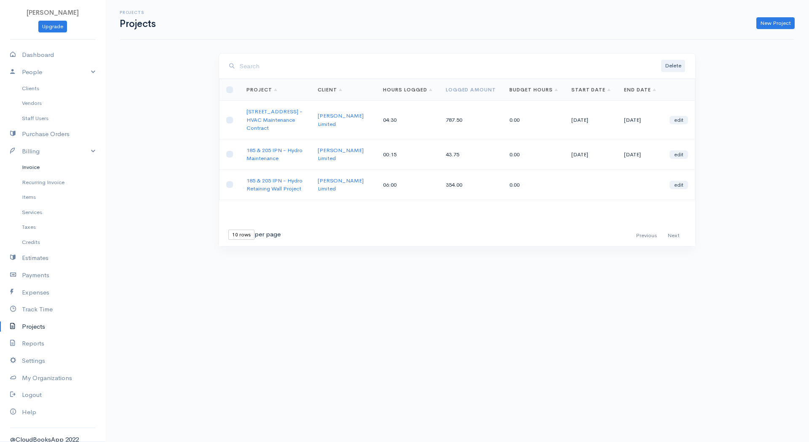
click at [32, 168] on link "Invoice" at bounding box center [52, 167] width 105 height 15
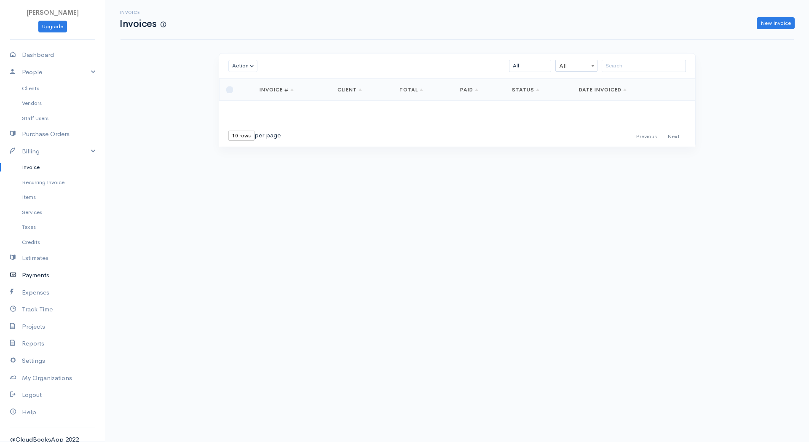
click at [42, 275] on link "Payments" at bounding box center [52, 275] width 105 height 17
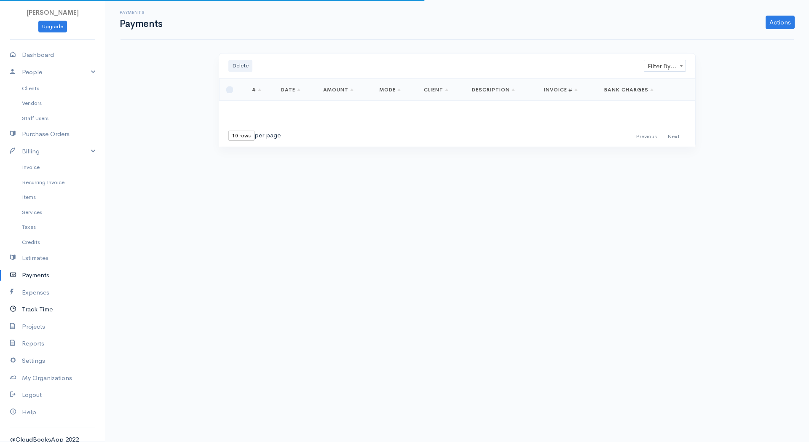
click at [40, 307] on link "Track Time" at bounding box center [52, 309] width 105 height 17
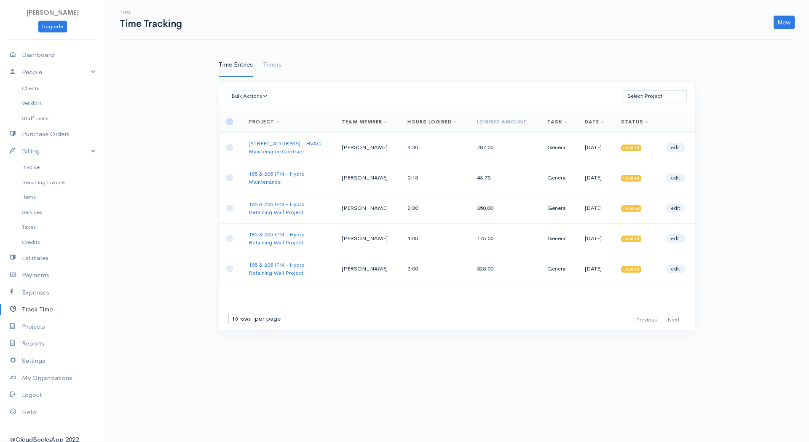
click at [227, 121] on input "checkbox" at bounding box center [229, 121] width 7 height 7
checkbox input "true"
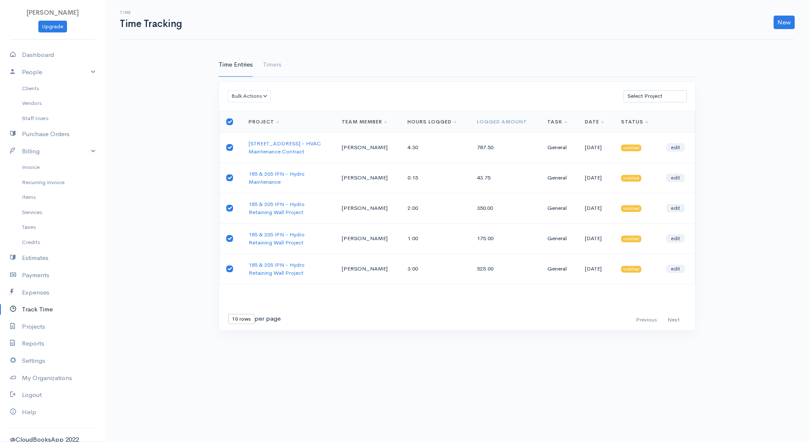
checkbox input "true"
click at [258, 99] on button "Bulk Actions" at bounding box center [248, 96] width 43 height 12
click at [270, 131] on link "Generate Invoice" at bounding box center [262, 127] width 69 height 15
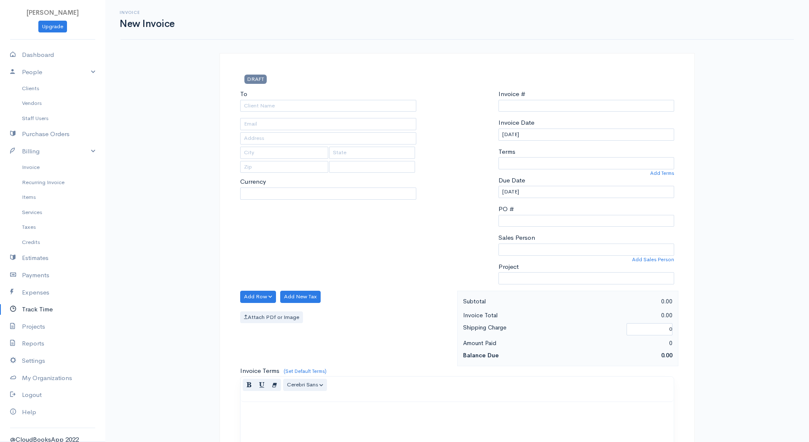
type input "INV0000006"
select select "[GEOGRAPHIC_DATA]"
select select "CAD"
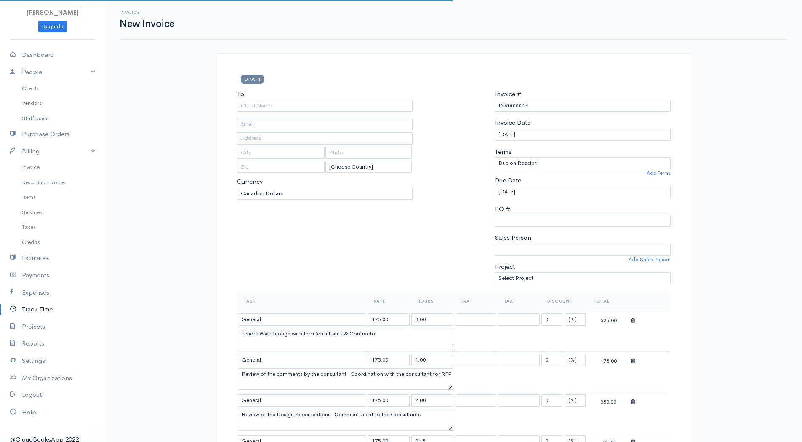
click at [363, 97] on div "To" at bounding box center [325, 100] width 176 height 22
click at [363, 103] on input "To" at bounding box center [325, 106] width 176 height 12
type input "[PERSON_NAME] Limited"
click at [350, 116] on body "[PERSON_NAME] Upgrade Dashboard People Clients Vendors Staff Users Purchase Ord…" at bounding box center [401, 445] width 802 height 890
type input "[EMAIL_ADDRESS][DOMAIN_NAME]"
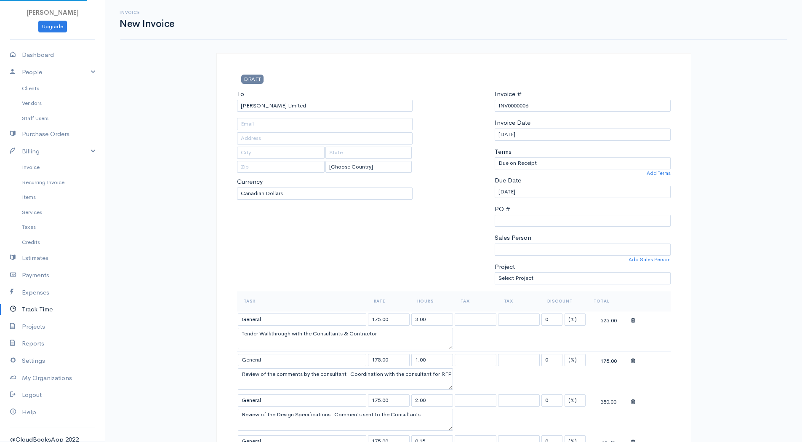
type input "[STREET_ADDRESS]"
type input "[GEOGRAPHIC_DATA]"
type input "M2J 1P9"
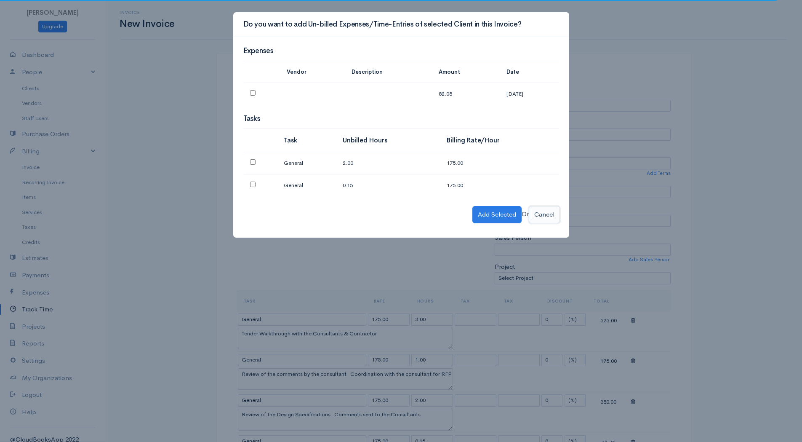
click at [555, 213] on button "Cancel" at bounding box center [544, 214] width 31 height 17
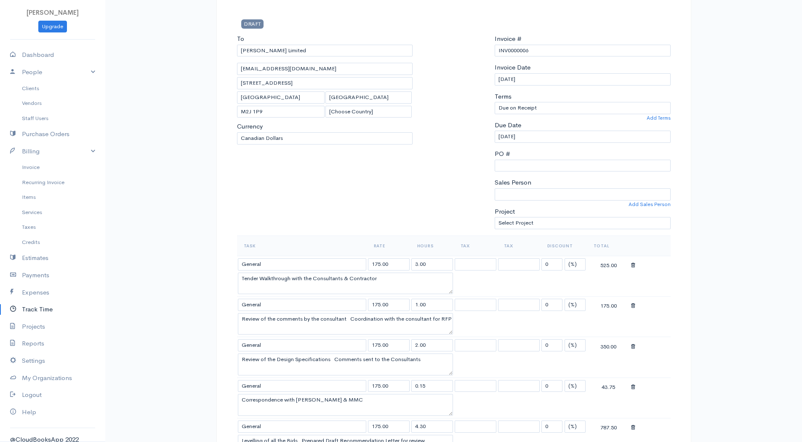
scroll to position [168, 0]
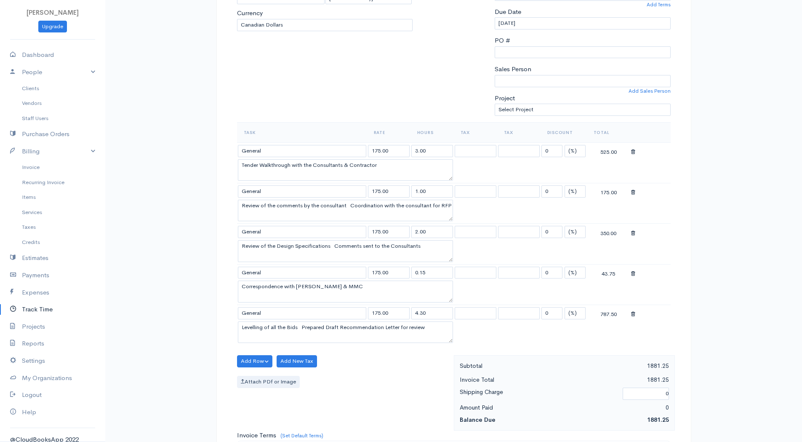
click at [392, 80] on div "To [PERSON_NAME] Limited [EMAIL_ADDRESS][DOMAIN_NAME] [STREET_ADDRESS] [Choose …" at bounding box center [325, 21] width 184 height 201
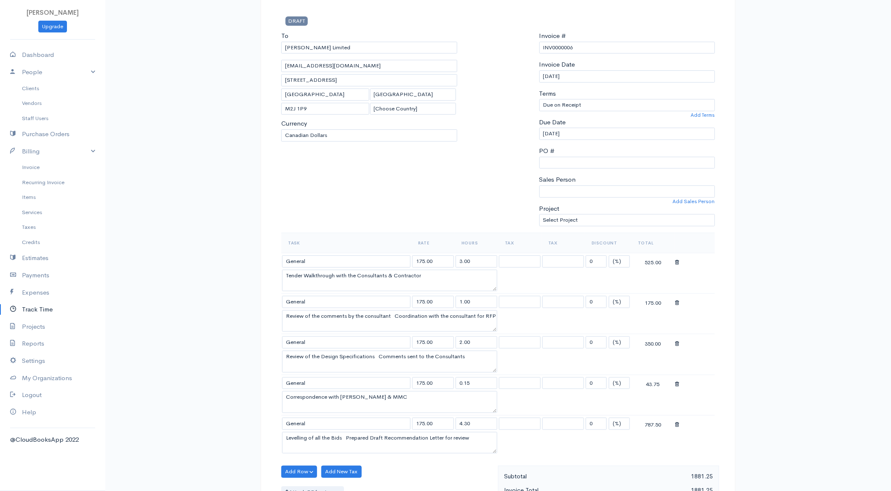
scroll to position [42, 0]
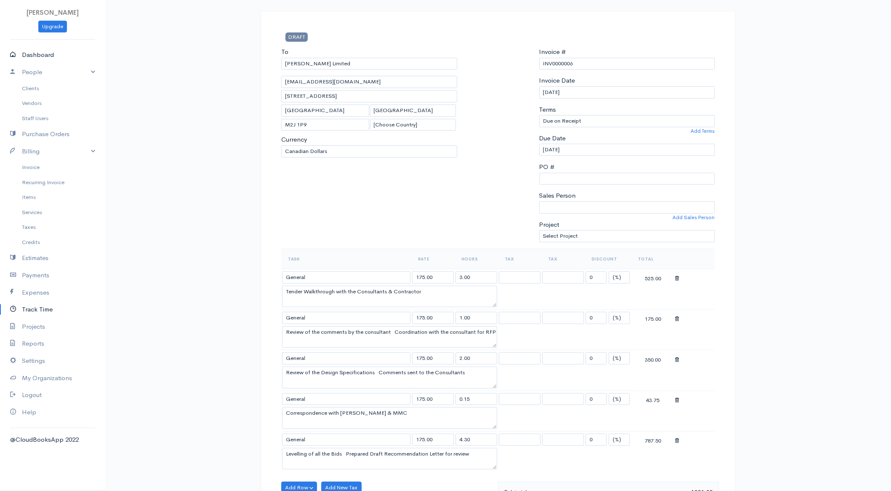
click at [39, 50] on link "Dashboard" at bounding box center [52, 54] width 105 height 17
select select "365"
